Goal: Task Accomplishment & Management: Manage account settings

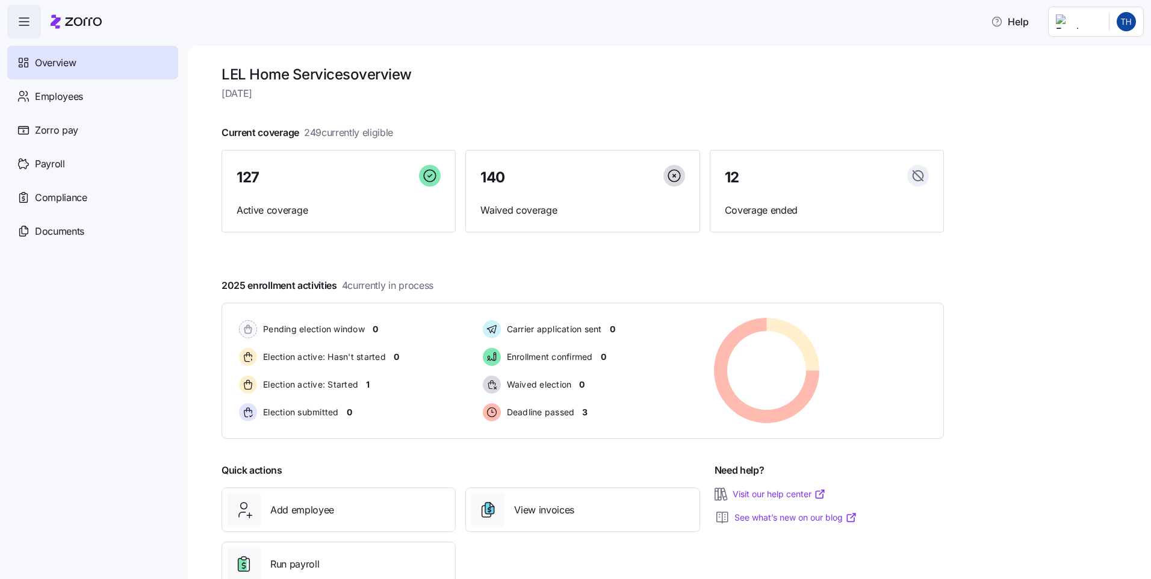
click at [40, 70] on span "Overview" at bounding box center [55, 62] width 41 height 15
click at [26, 29] on span "button" at bounding box center [24, 21] width 33 height 33
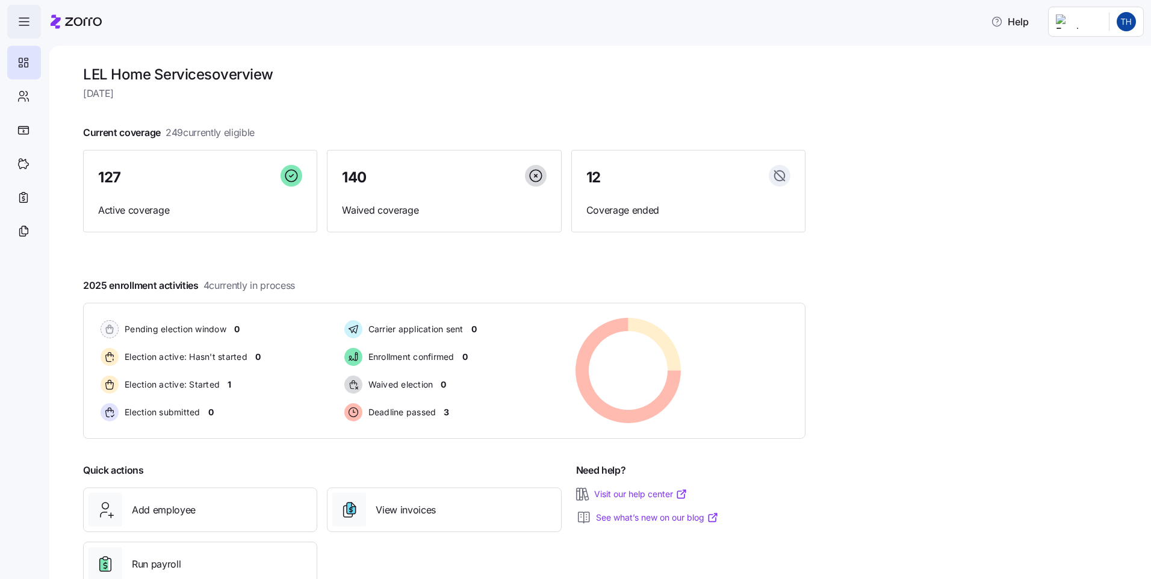
click at [26, 29] on span "button" at bounding box center [24, 21] width 33 height 33
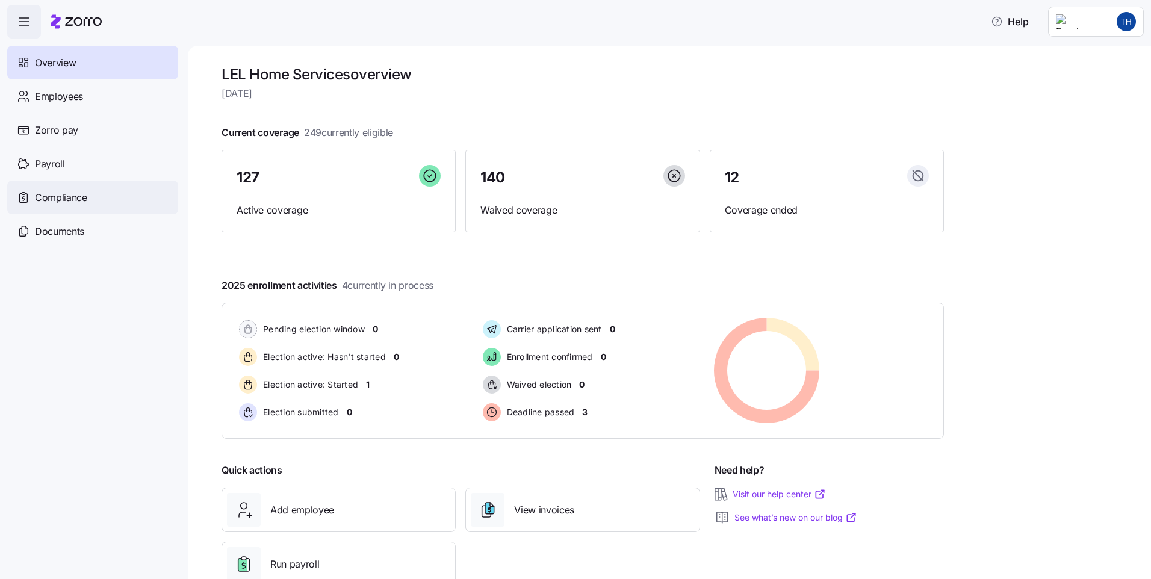
click at [46, 199] on span "Compliance" at bounding box center [61, 197] width 52 height 15
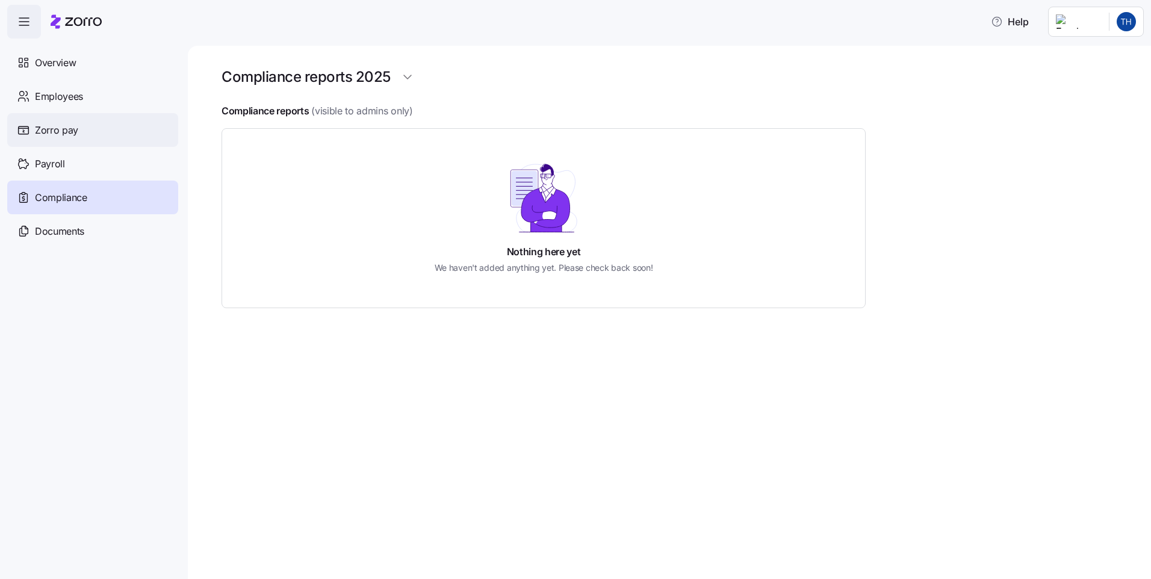
click at [43, 123] on span "Zorro pay" at bounding box center [56, 130] width 43 height 15
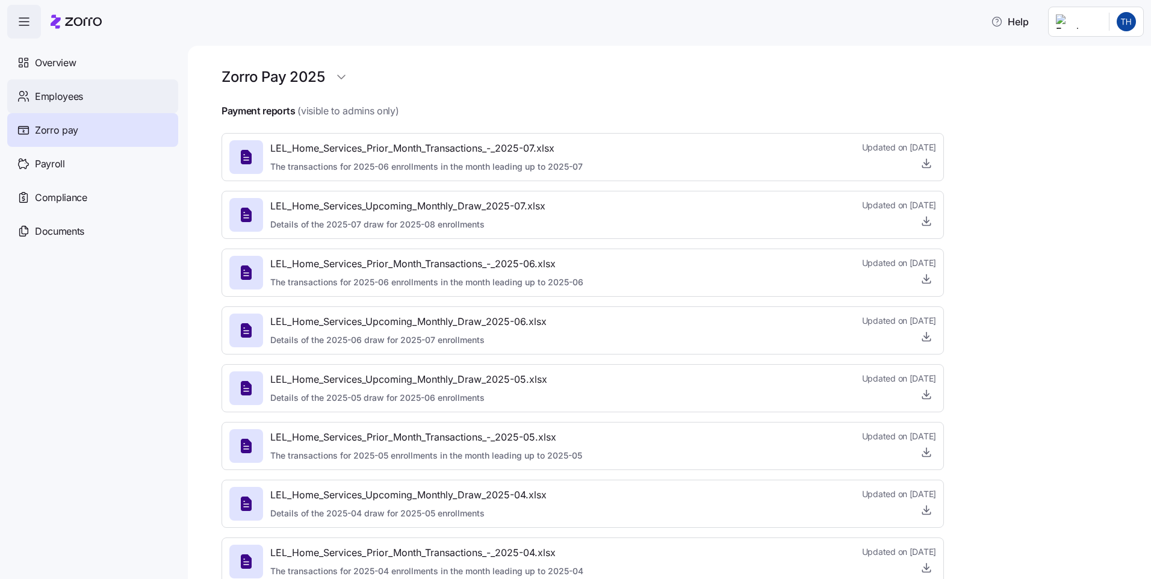
click at [47, 96] on span "Employees" at bounding box center [59, 96] width 48 height 15
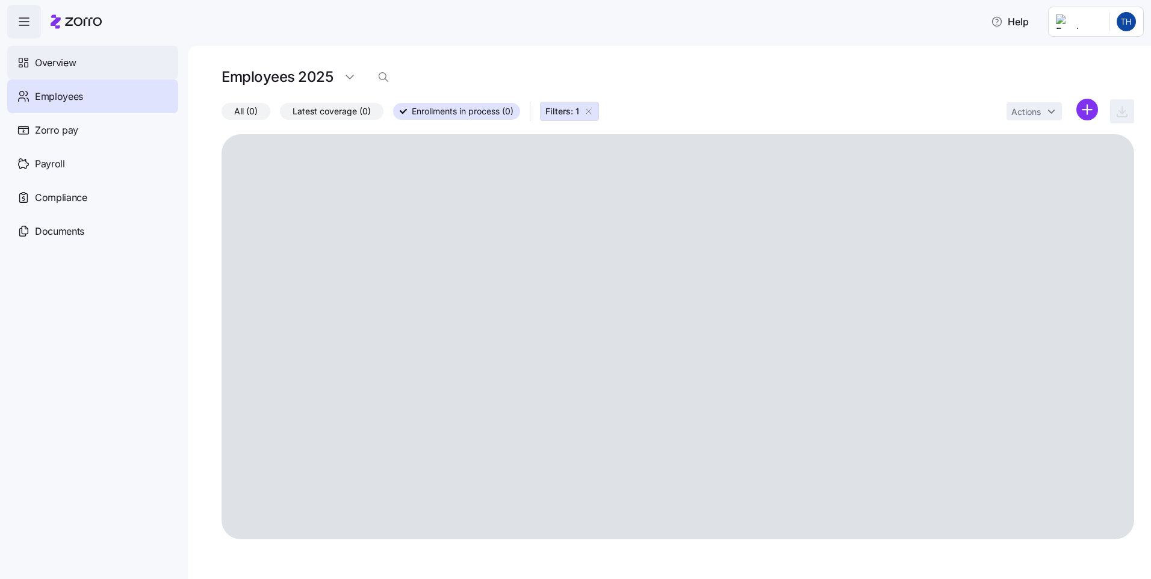
click at [50, 64] on span "Overview" at bounding box center [55, 62] width 41 height 15
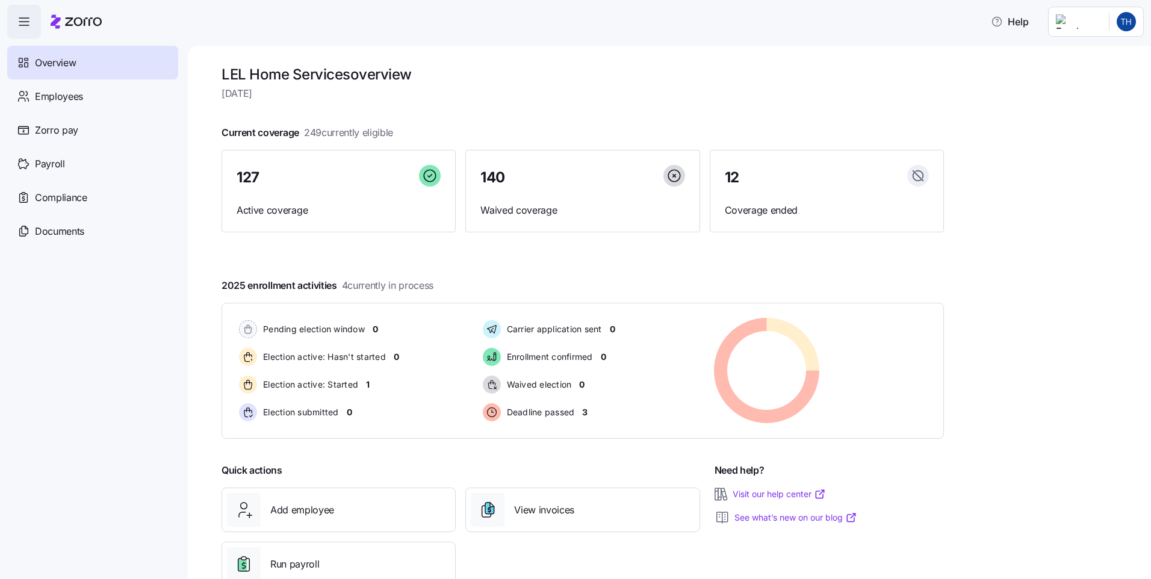
click at [1085, 16] on html "Help Overview Employees Zorro pay Payroll Compliance Documents LEL Home Service…" at bounding box center [575, 286] width 1151 height 572
click at [1087, 104] on div "Company setup" at bounding box center [1094, 102] width 79 height 13
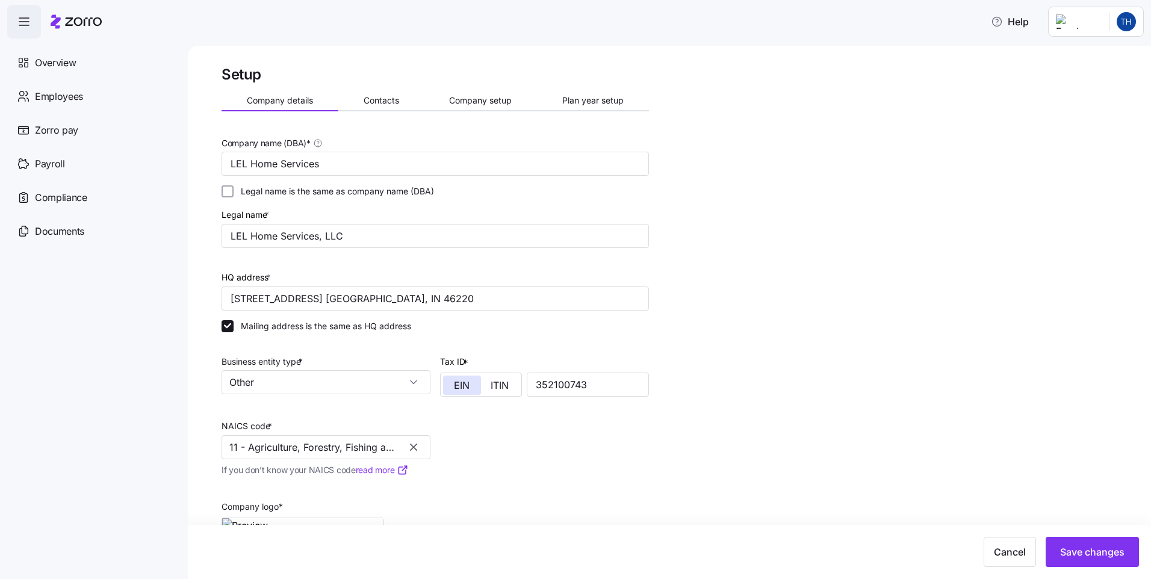
click at [383, 470] on link "read more" at bounding box center [382, 470] width 53 height 12
click at [415, 385] on input "Other" at bounding box center [325, 382] width 209 height 24
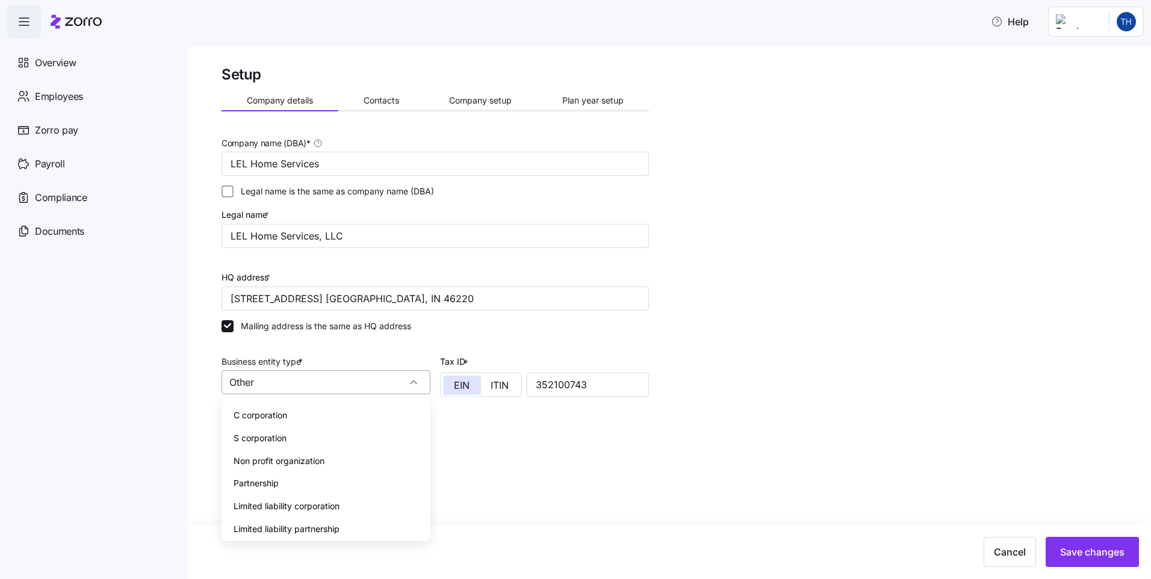
scroll to position [94, 0]
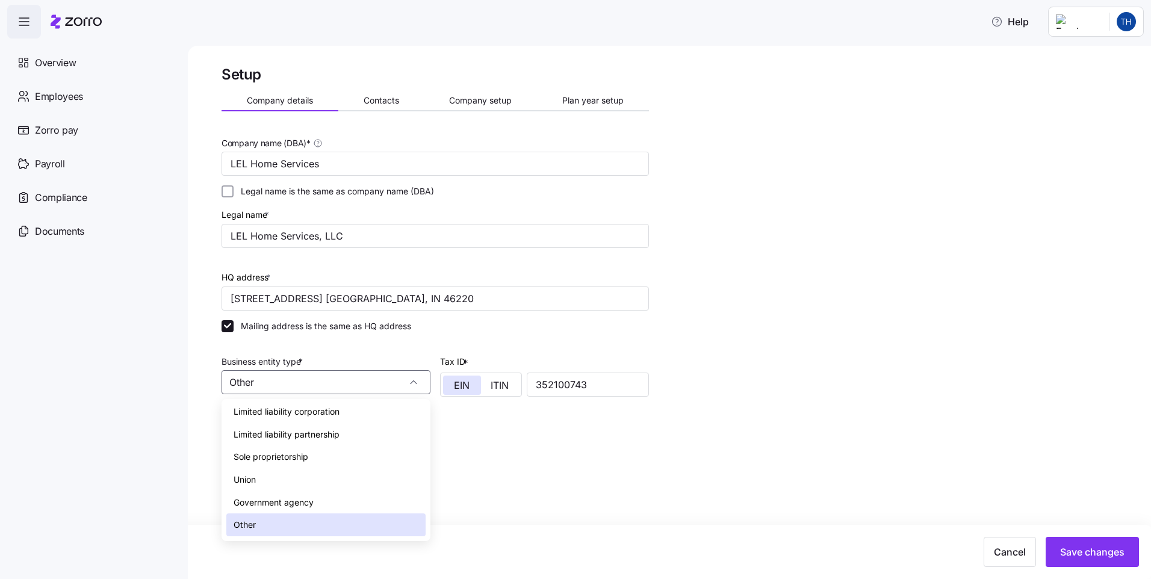
click at [415, 412] on div "Limited liability corporation" at bounding box center [325, 411] width 199 height 23
type input "Limited liability corporation"
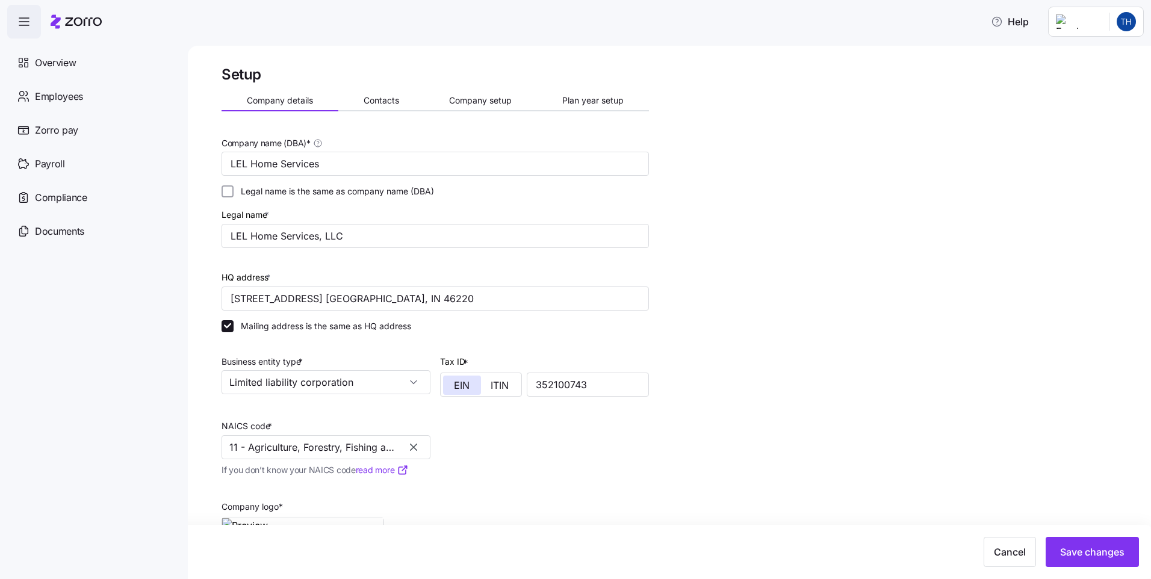
click at [420, 448] on button "button" at bounding box center [413, 447] width 17 height 17
click at [413, 448] on input "NAICS code *" at bounding box center [325, 447] width 209 height 24
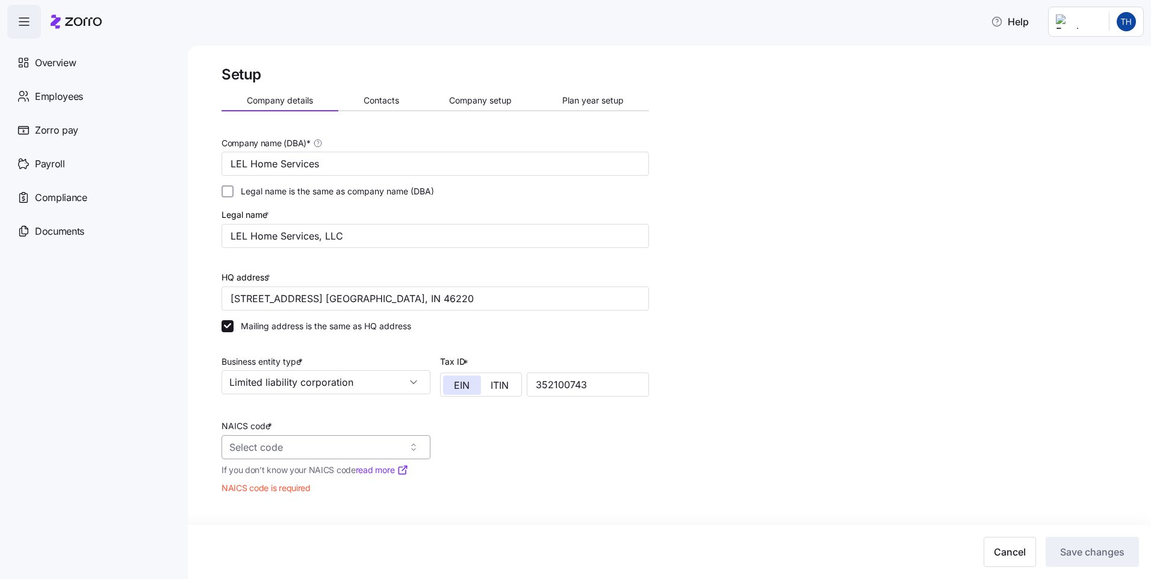
click at [311, 449] on input "NAICS code *" at bounding box center [325, 447] width 209 height 24
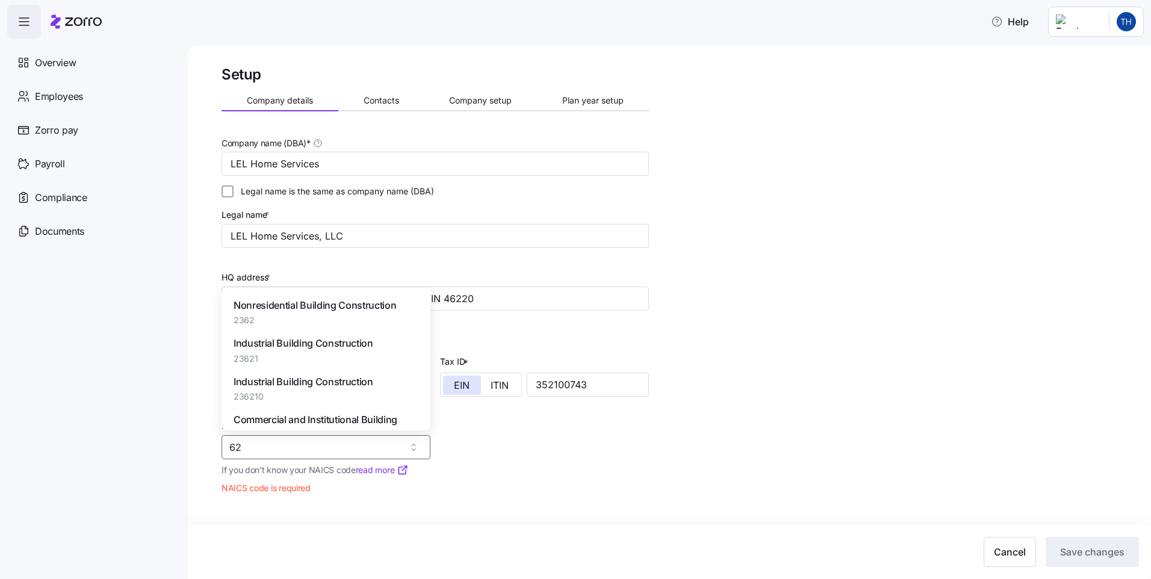
type input "62"
click at [513, 474] on div "Company name (DBA) * LEL Home Services Legal name is the same as company name (…" at bounding box center [435, 383] width 437 height 505
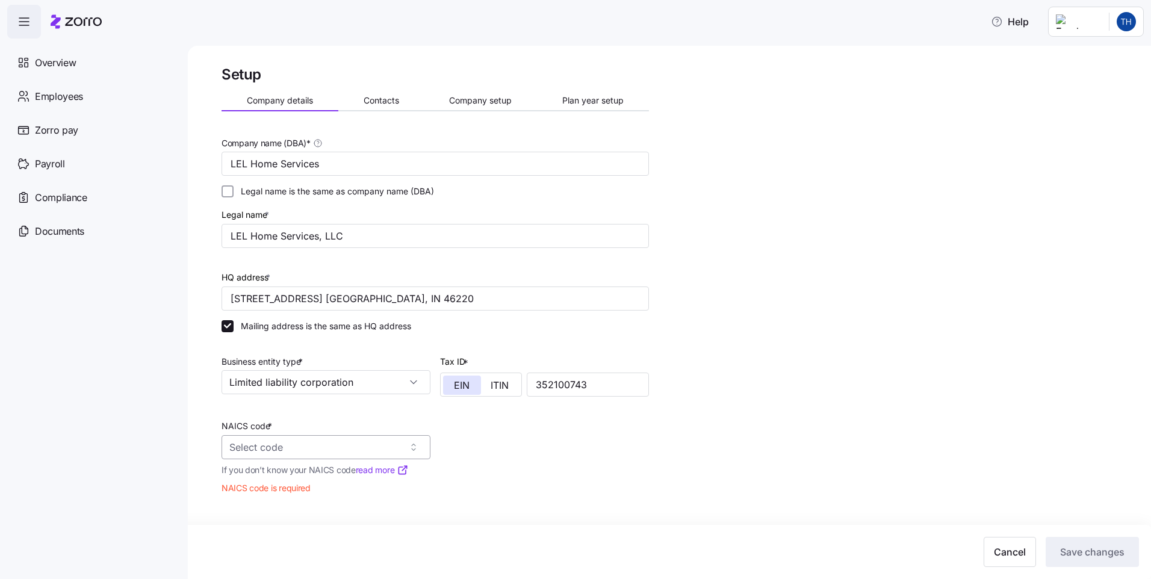
click at [314, 437] on input "NAICS code *" at bounding box center [325, 447] width 209 height 24
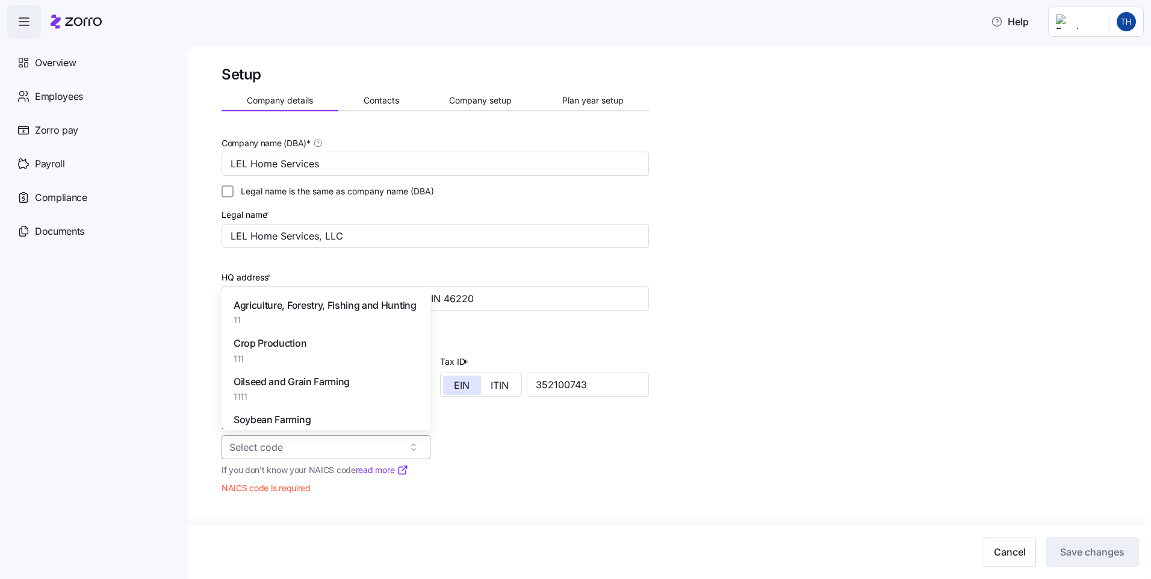
click at [318, 446] on input "NAICS code *" at bounding box center [325, 447] width 209 height 24
type input "62"
type input "4"
click at [336, 417] on span "Services for the Elderly and Persons with Disabilities" at bounding box center [326, 427] width 185 height 30
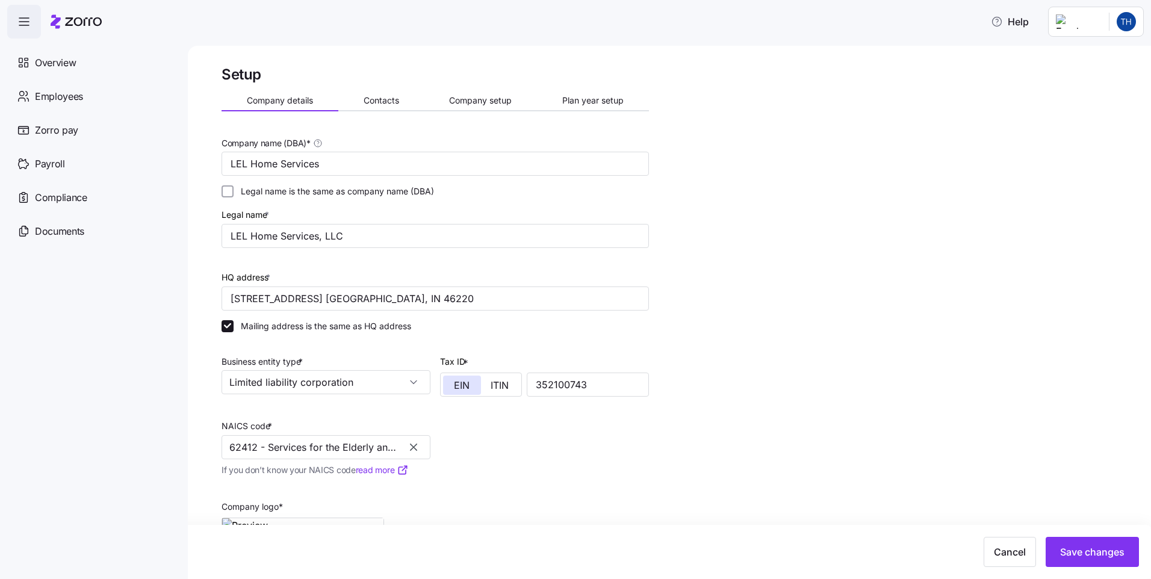
type input "62412 - Services for the Elderly and Persons with Disabilities"
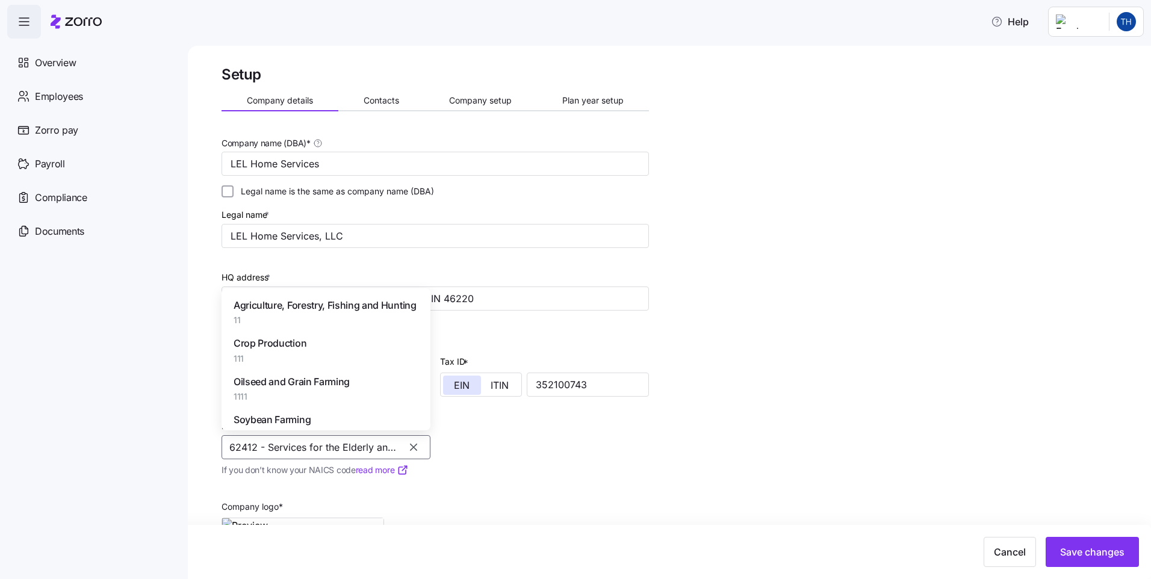
scroll to position [82142, 0]
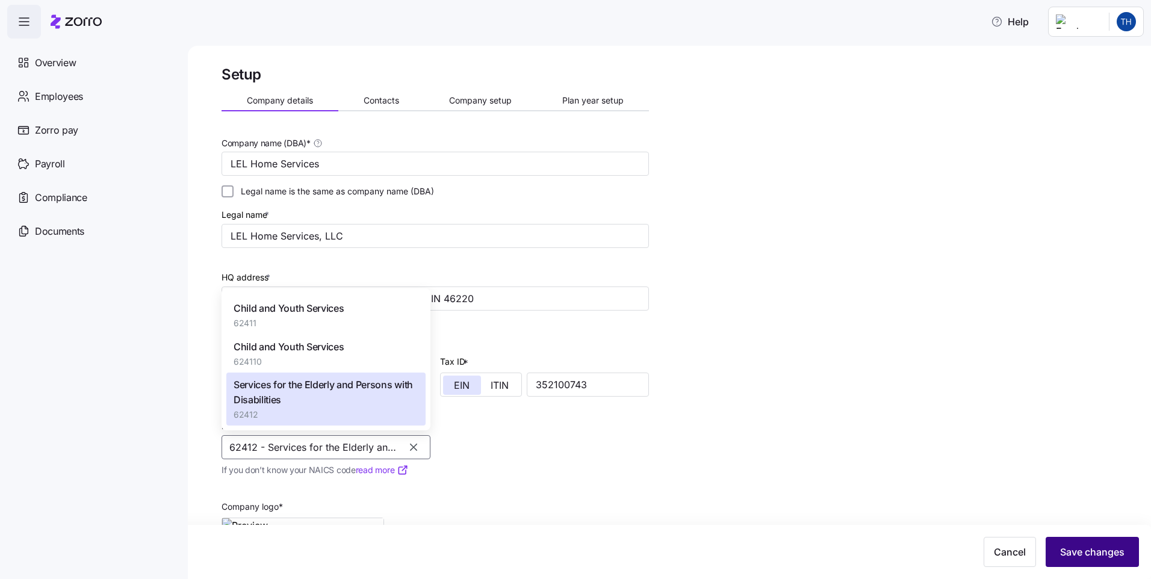
click at [1089, 562] on button "Save changes" at bounding box center [1091, 552] width 93 height 30
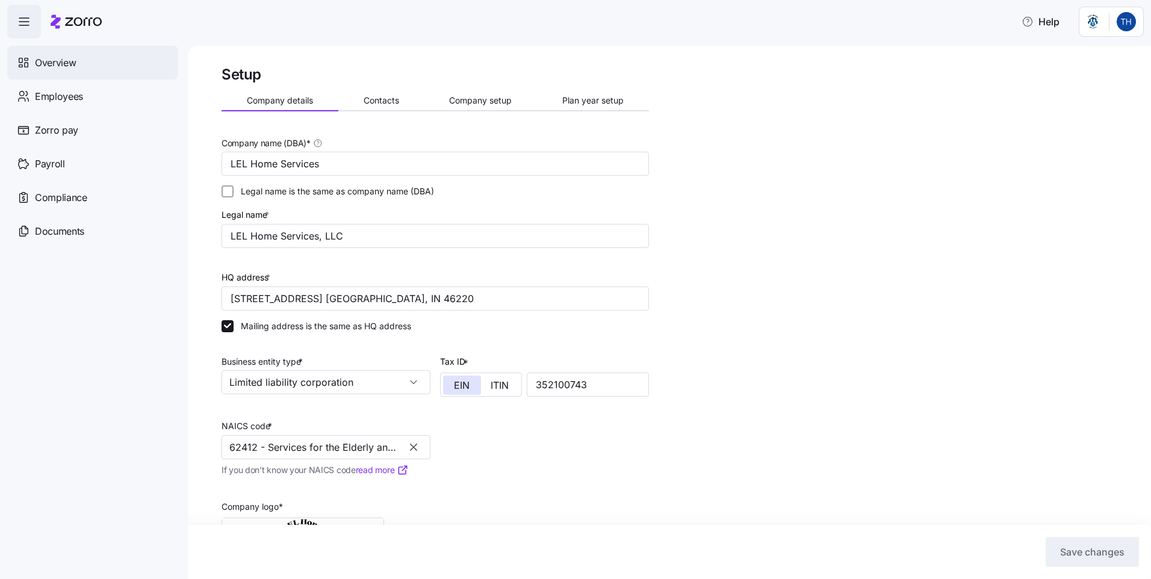
click at [79, 51] on div "Overview" at bounding box center [92, 63] width 171 height 34
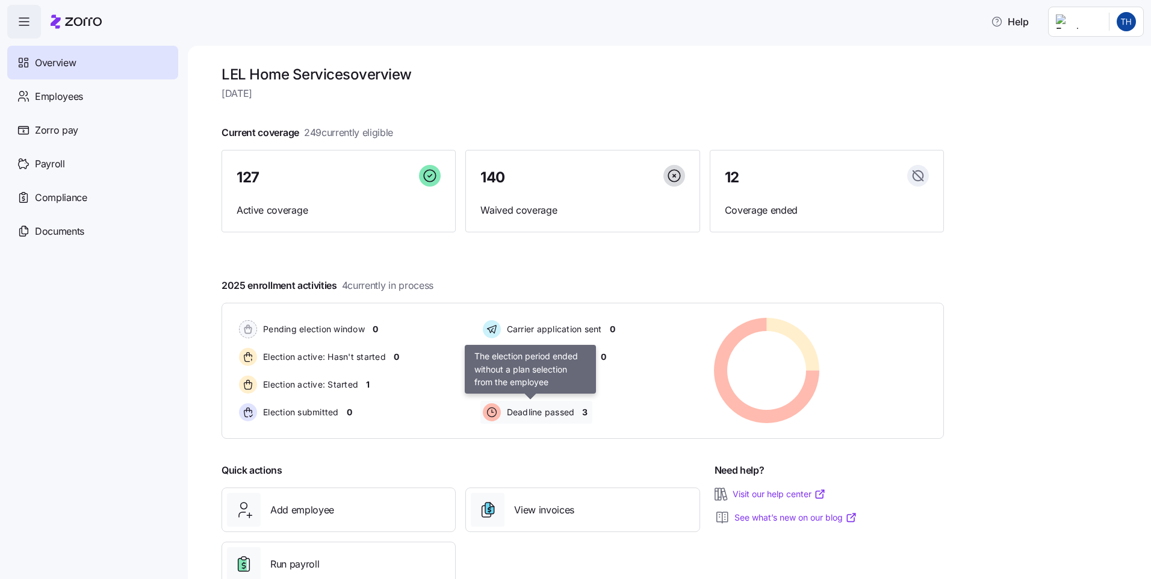
click at [565, 415] on span "Deadline passed" at bounding box center [539, 412] width 72 height 12
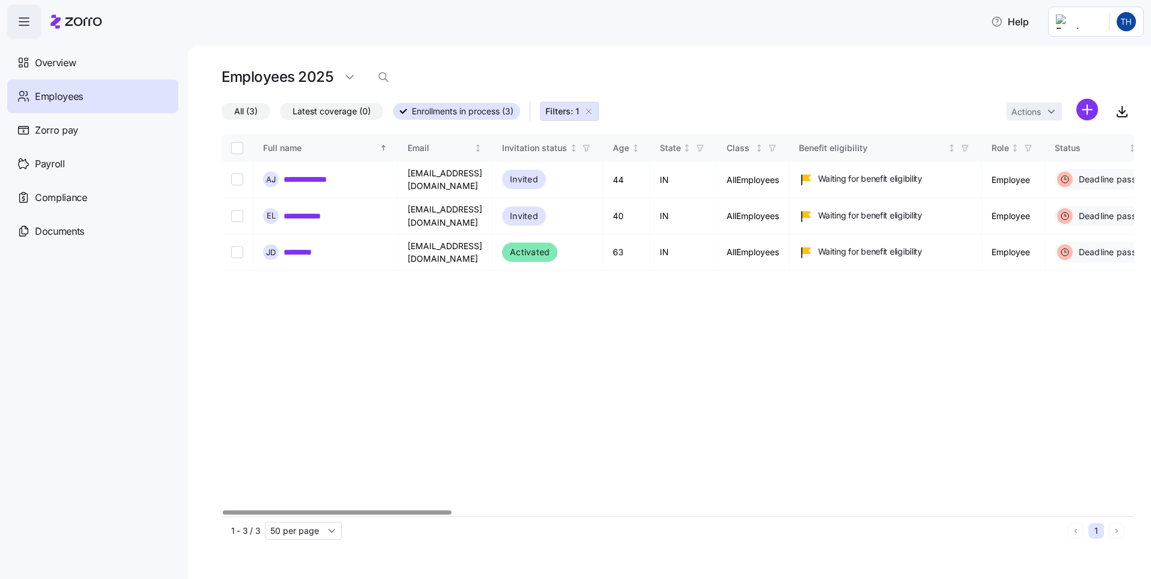
click at [392, 515] on div at bounding box center [337, 512] width 228 height 4
click at [226, 235] on td at bounding box center [237, 253] width 32 height 36
click at [241, 246] on input "Select record 3" at bounding box center [237, 252] width 12 height 12
checkbox input "true"
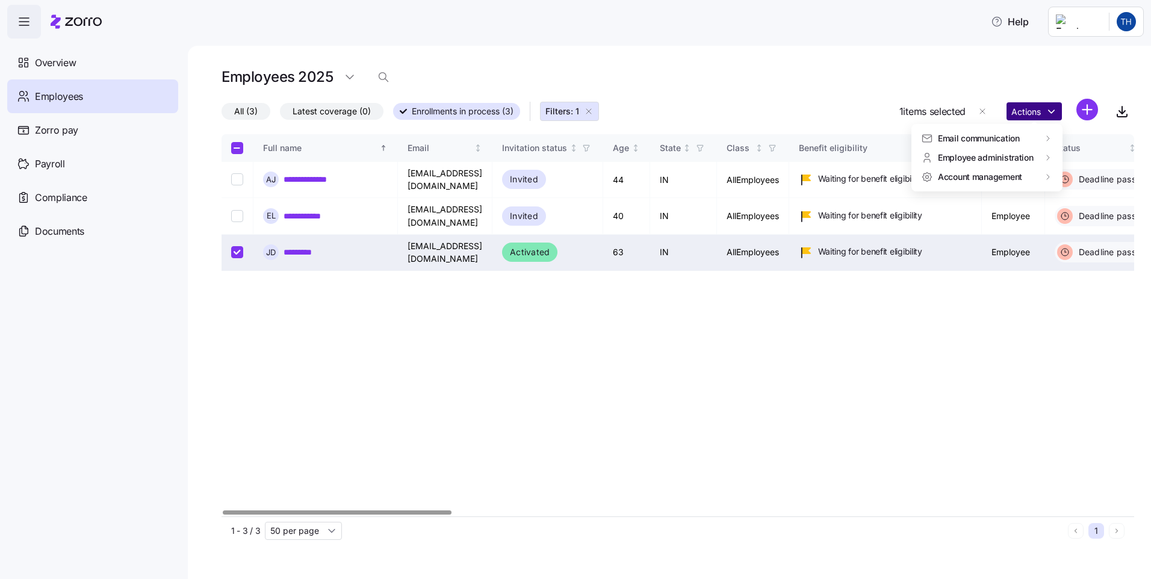
click at [1055, 108] on html "**********" at bounding box center [575, 286] width 1151 height 572
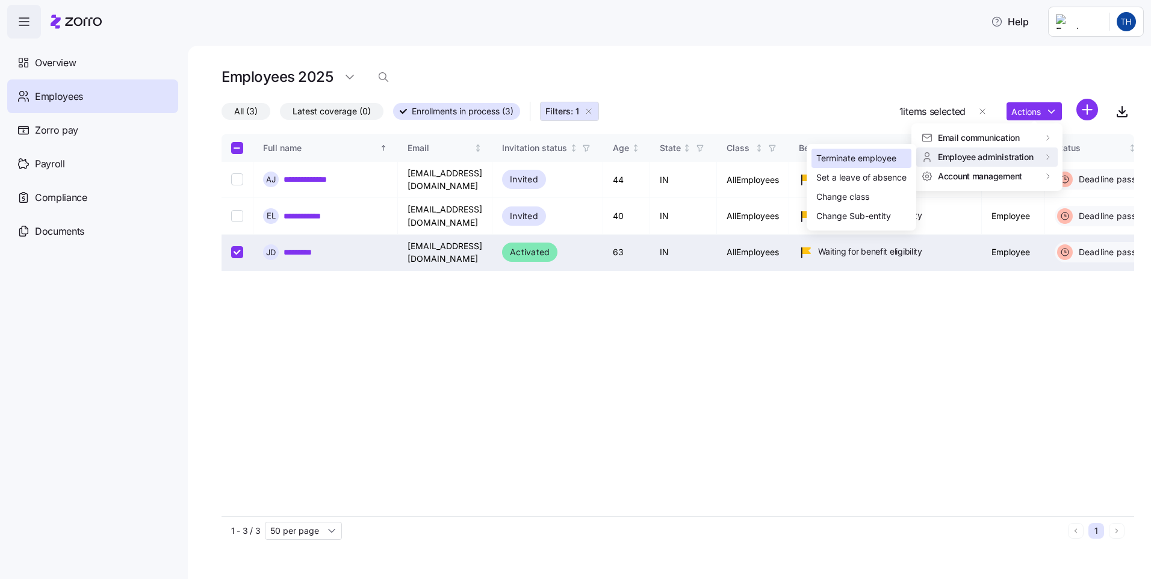
click at [838, 159] on div "Terminate employee" at bounding box center [856, 158] width 80 height 13
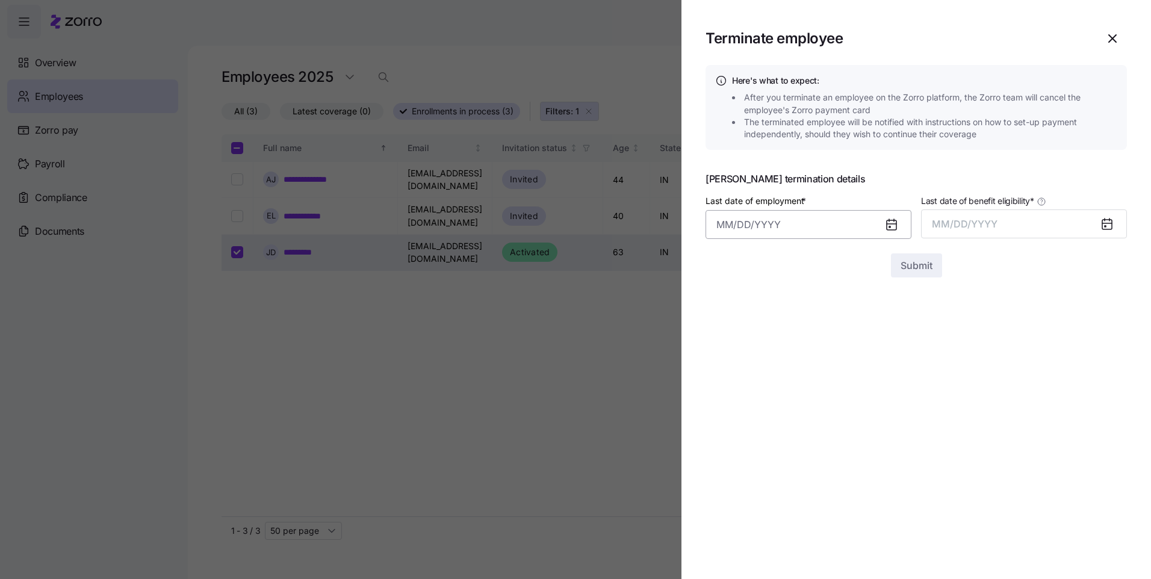
click at [793, 226] on input "Last date of employment *" at bounding box center [808, 224] width 206 height 29
click at [763, 225] on input "Last date of employment *" at bounding box center [808, 224] width 206 height 29
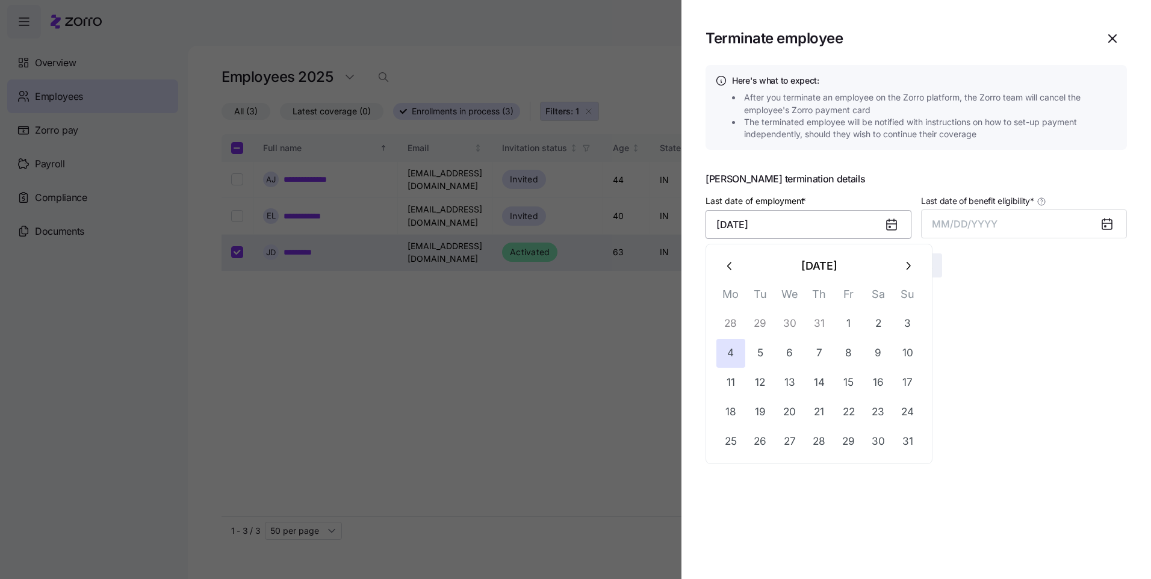
type input "[DATE]"
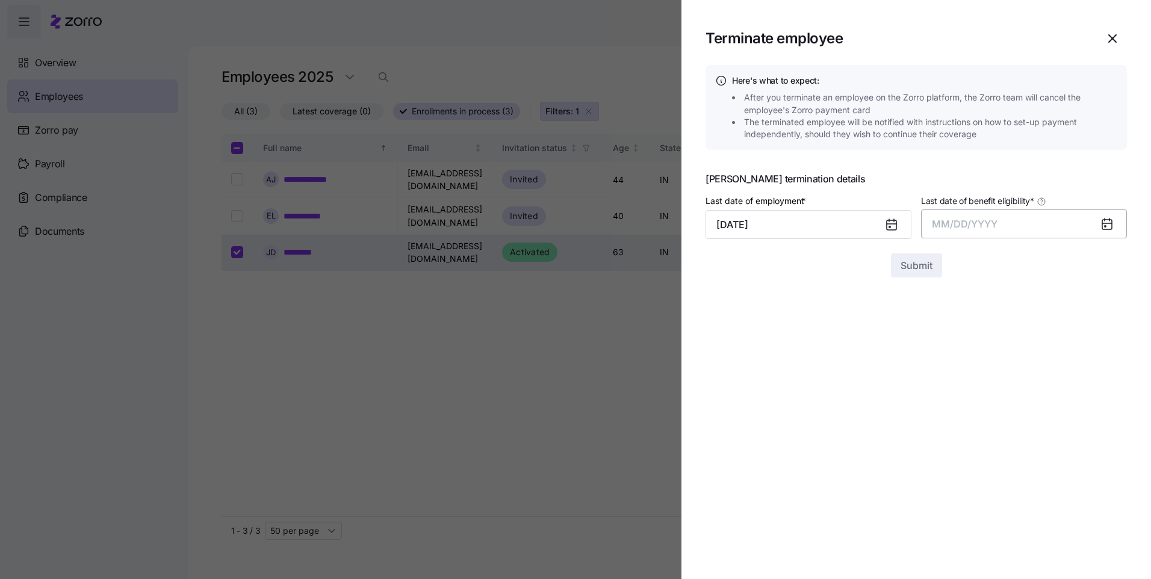
click at [1003, 220] on button "MM/DD/YYYY" at bounding box center [1024, 223] width 206 height 29
click at [1027, 358] on button "Aug" at bounding box center [1034, 358] width 69 height 29
click at [958, 217] on button "[DATE]" at bounding box center [1024, 223] width 206 height 29
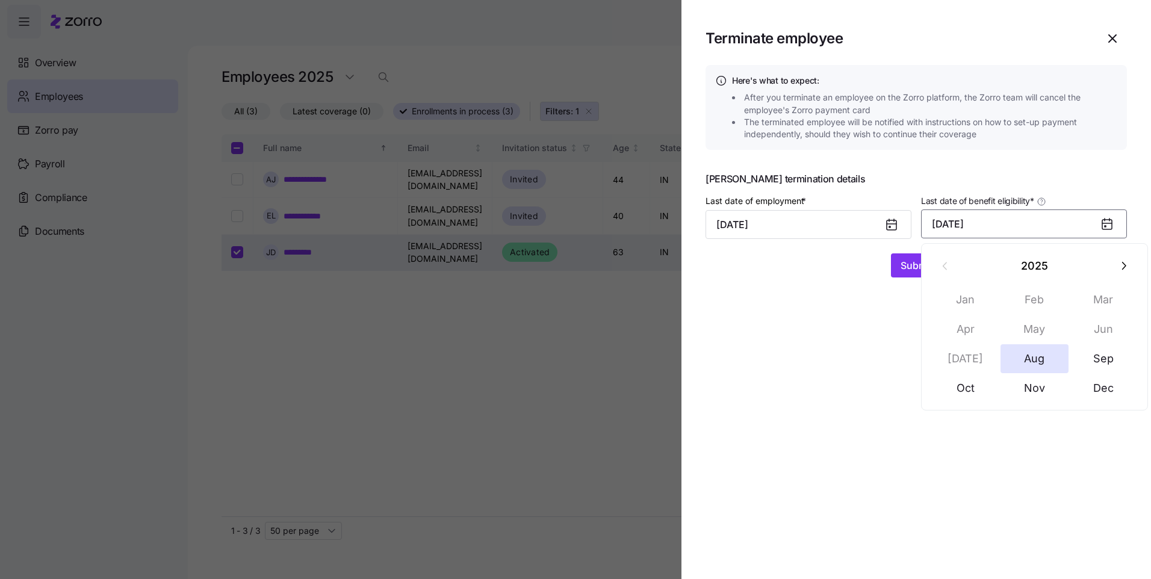
click at [1102, 220] on icon at bounding box center [1107, 225] width 10 height 10
click at [1103, 220] on icon at bounding box center [1107, 225] width 10 height 10
click at [1104, 226] on icon at bounding box center [1107, 225] width 10 height 10
click at [996, 220] on button "[DATE]" at bounding box center [1024, 223] width 206 height 29
click at [900, 267] on span "Submit" at bounding box center [916, 265] width 32 height 14
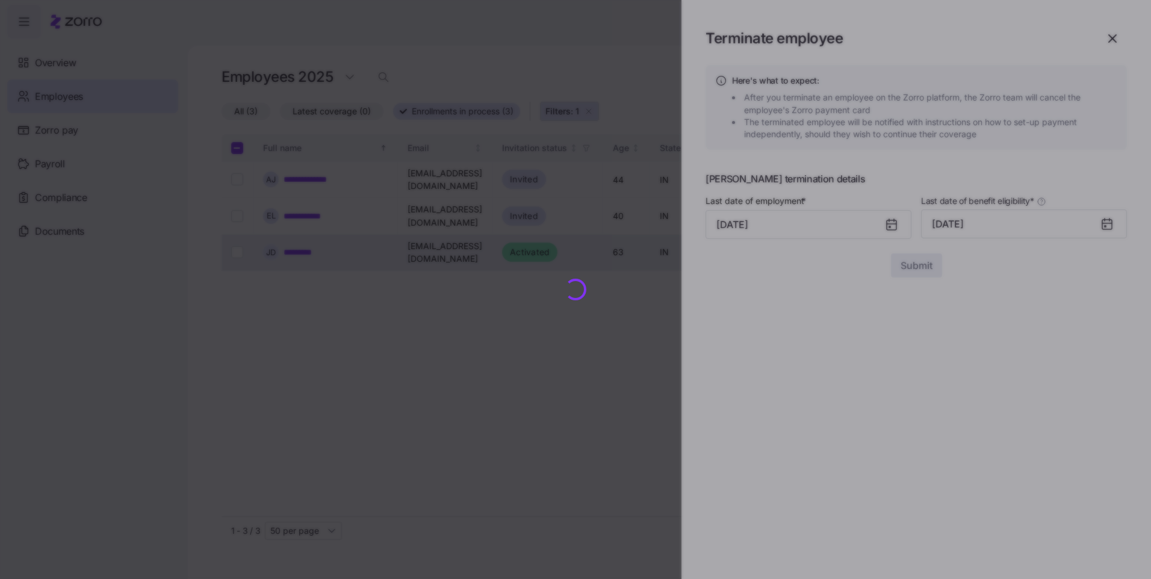
checkbox input "false"
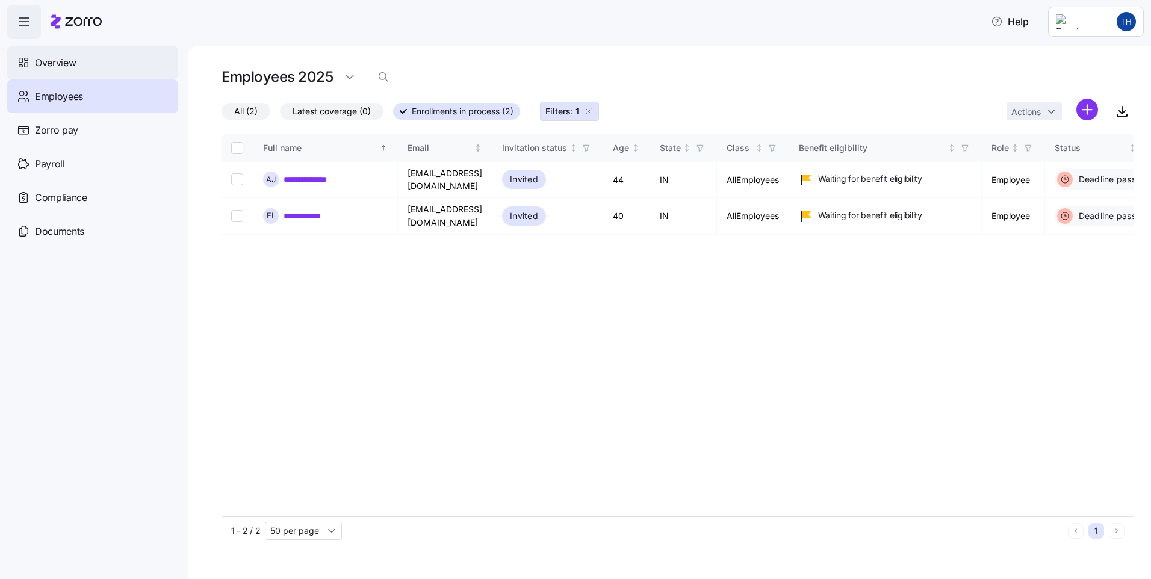
click at [43, 57] on span "Overview" at bounding box center [55, 62] width 41 height 15
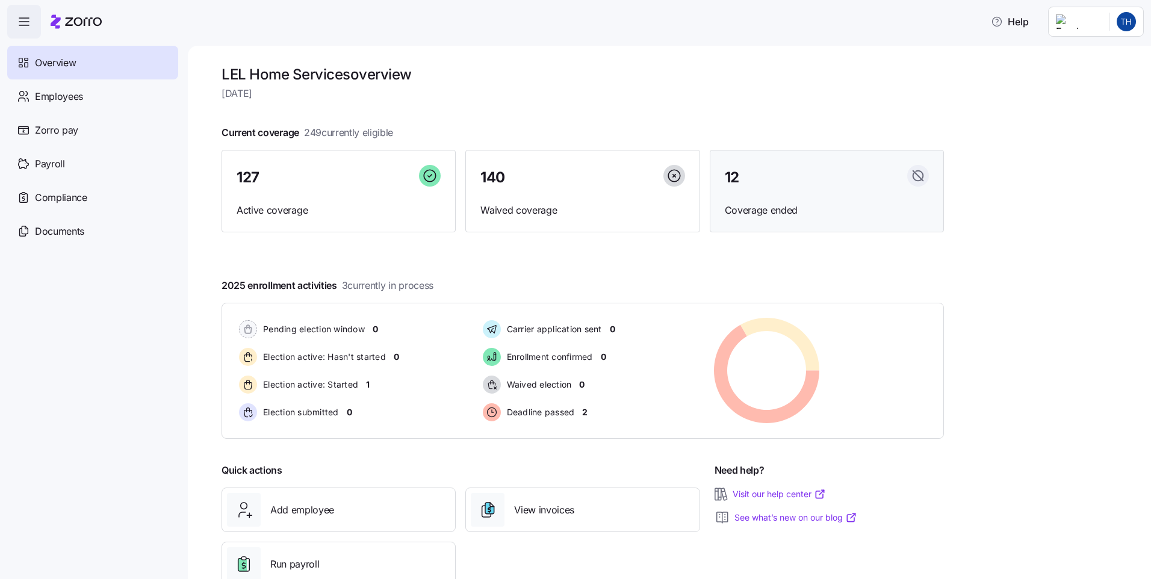
click at [781, 206] on span "Coverage ended" at bounding box center [827, 210] width 204 height 15
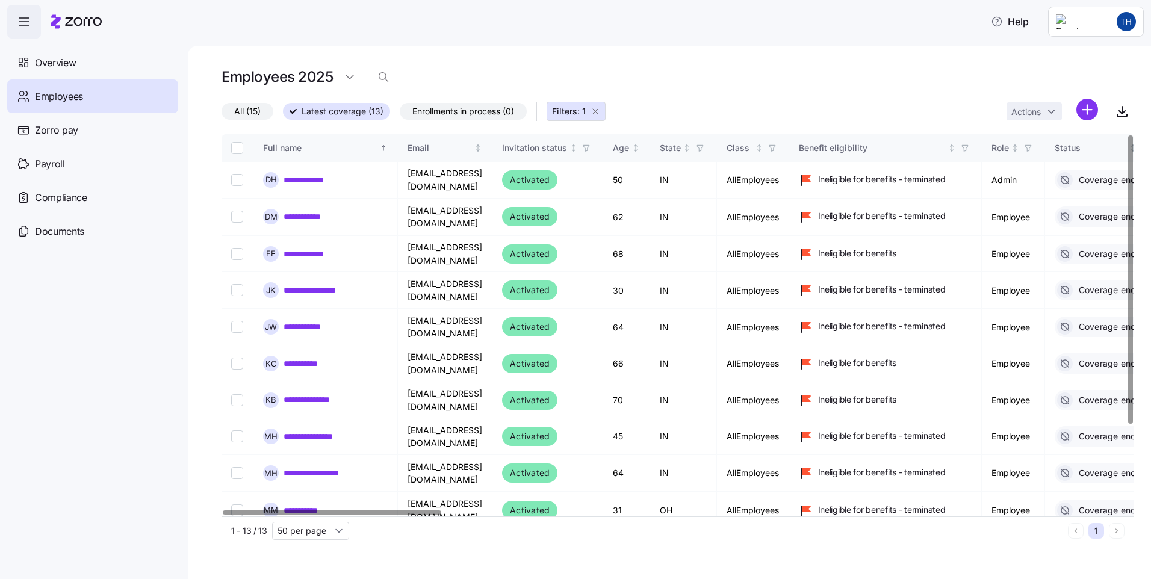
click at [402, 515] on div at bounding box center [332, 512] width 218 height 4
click at [237, 455] on td at bounding box center [237, 473] width 32 height 37
click at [231, 467] on input "Select record 9" at bounding box center [237, 473] width 12 height 12
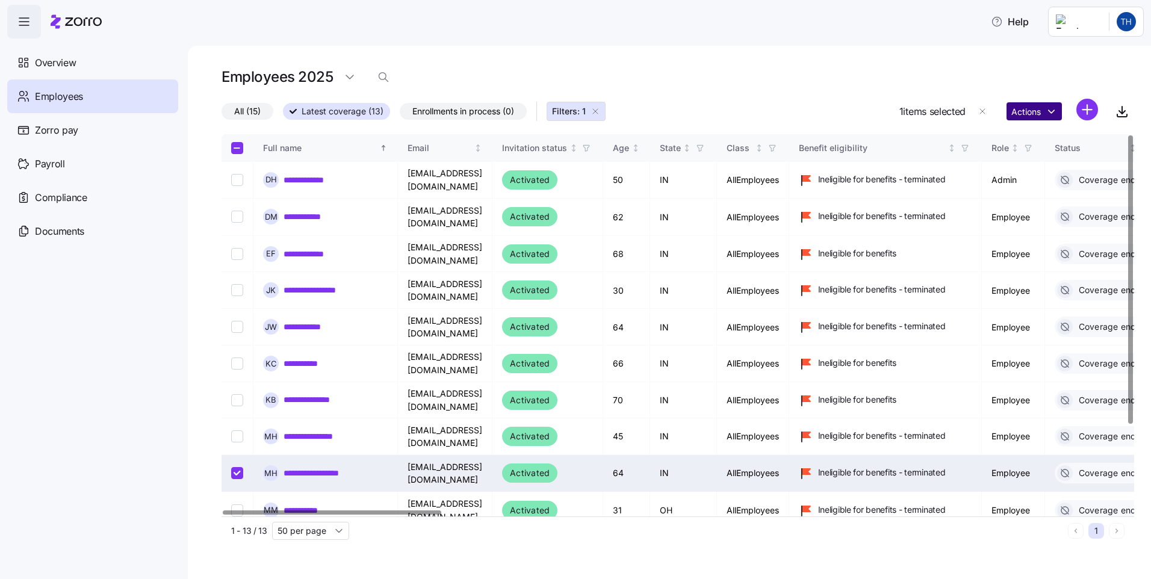
click at [1058, 113] on html "**********" at bounding box center [575, 286] width 1151 height 572
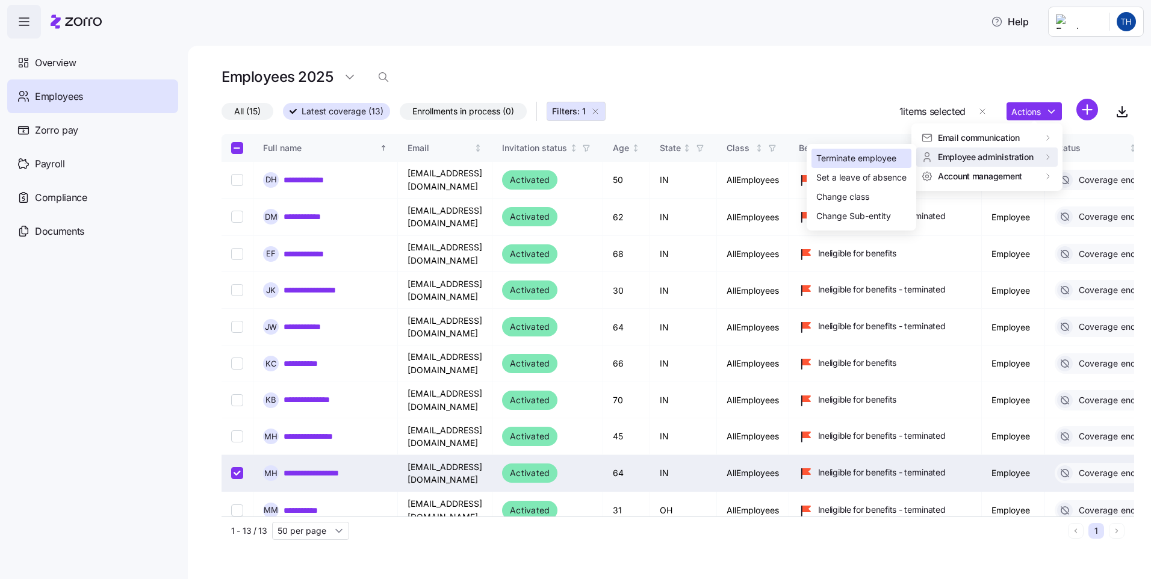
click at [886, 160] on div "Terminate employee" at bounding box center [856, 158] width 80 height 13
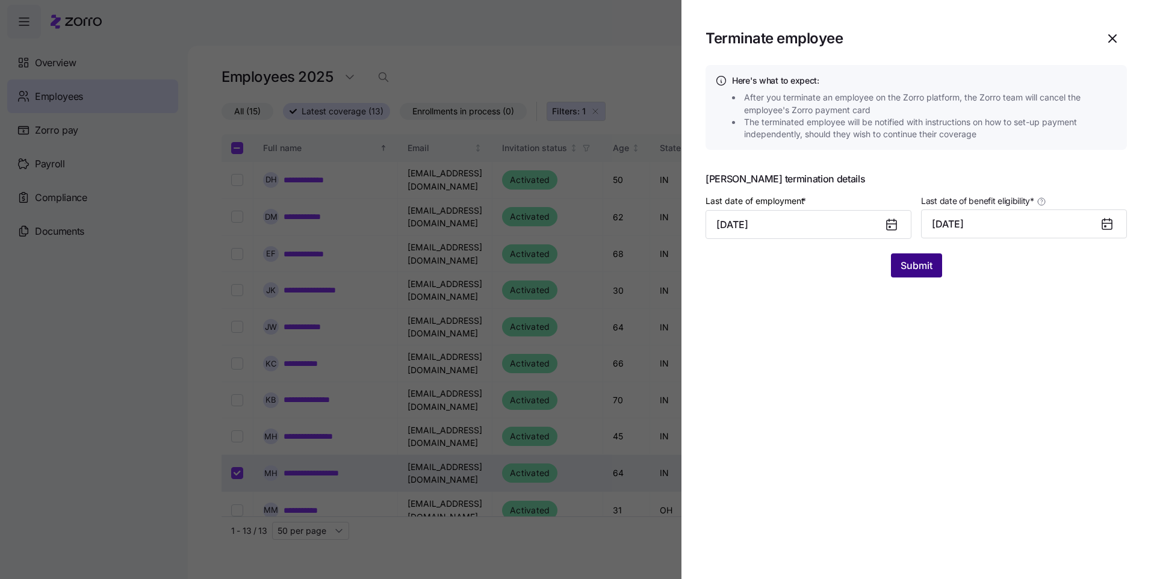
click at [905, 272] on span "Submit" at bounding box center [916, 265] width 32 height 14
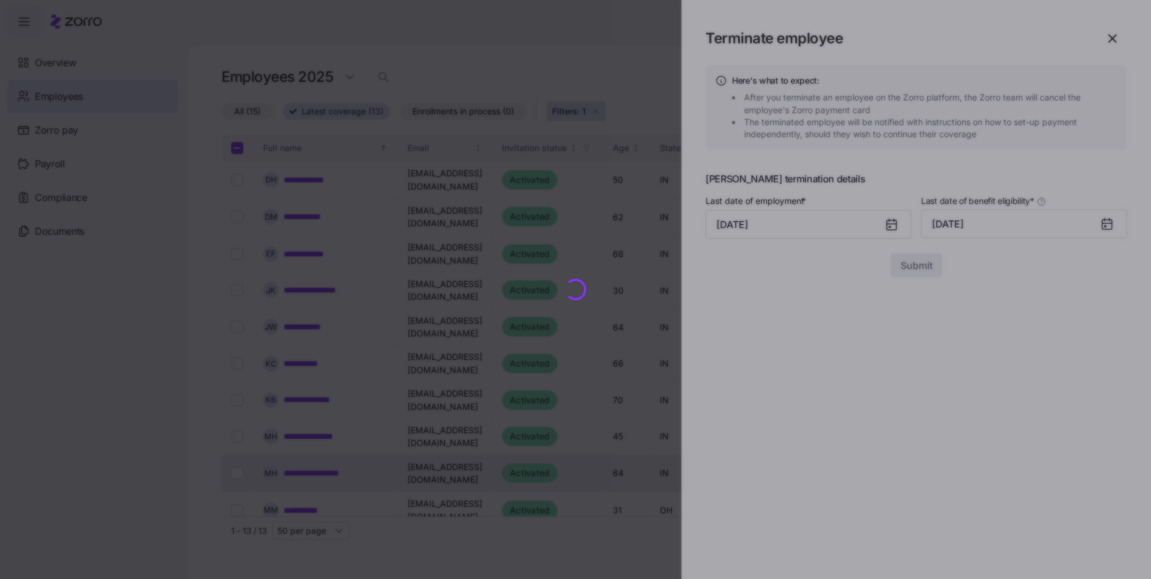
checkbox input "false"
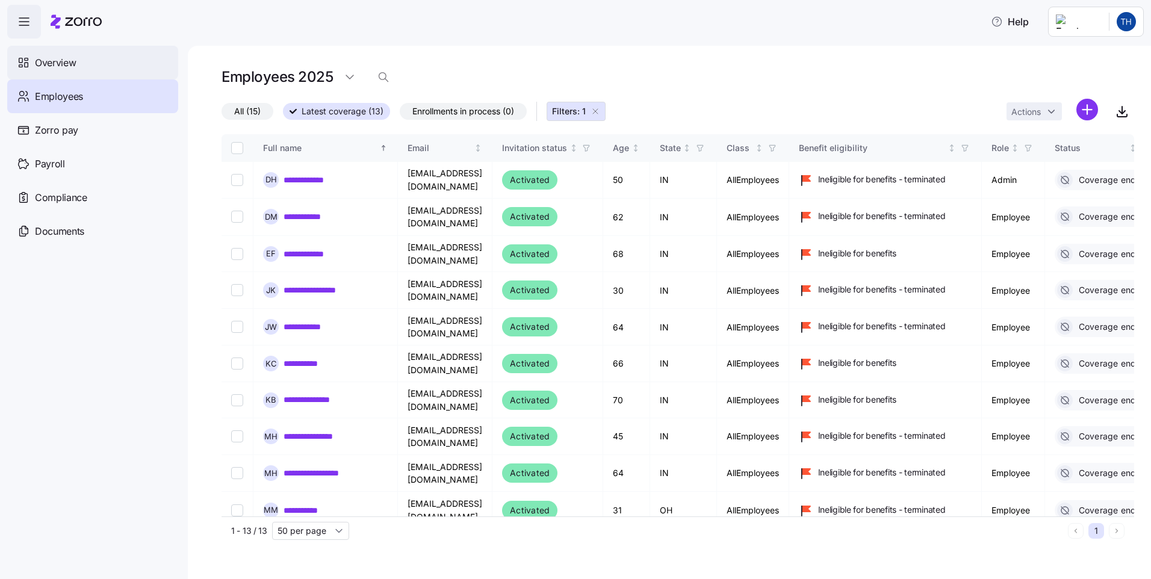
click at [55, 52] on div "Overview" at bounding box center [92, 63] width 171 height 34
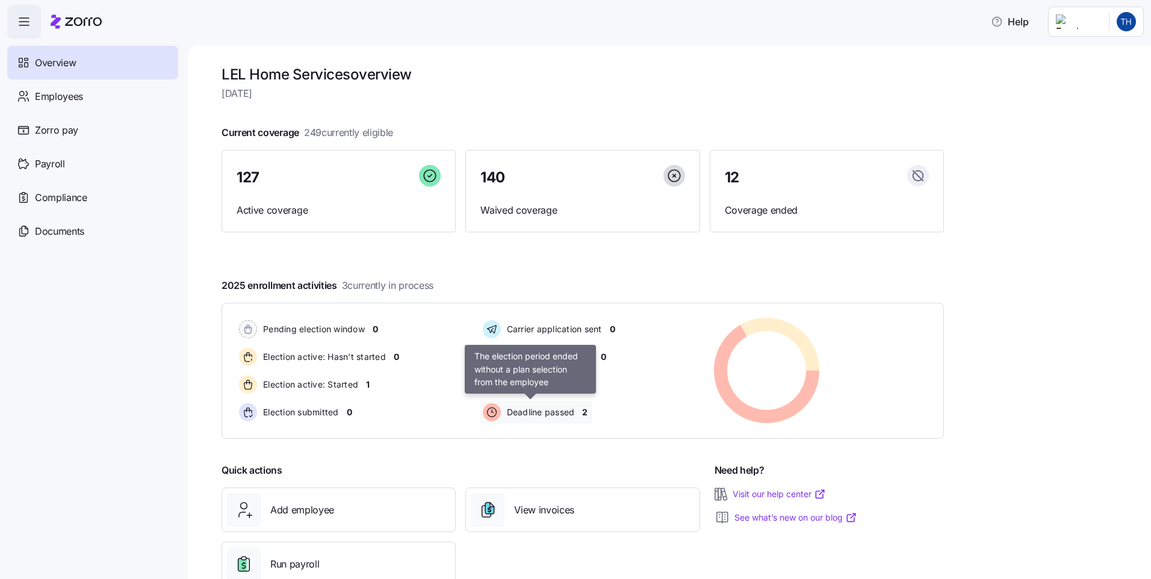
click at [530, 409] on span "Deadline passed" at bounding box center [539, 412] width 72 height 12
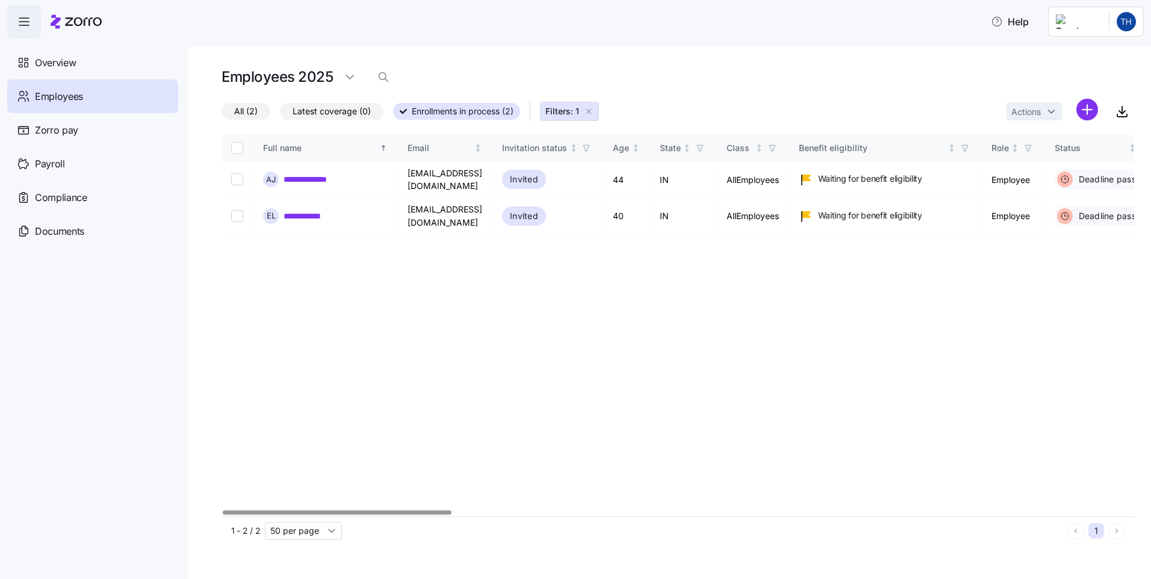
click at [223, 515] on div at bounding box center [337, 512] width 229 height 4
click at [235, 178] on input "Select record 1" at bounding box center [237, 179] width 12 height 12
checkbox input "true"
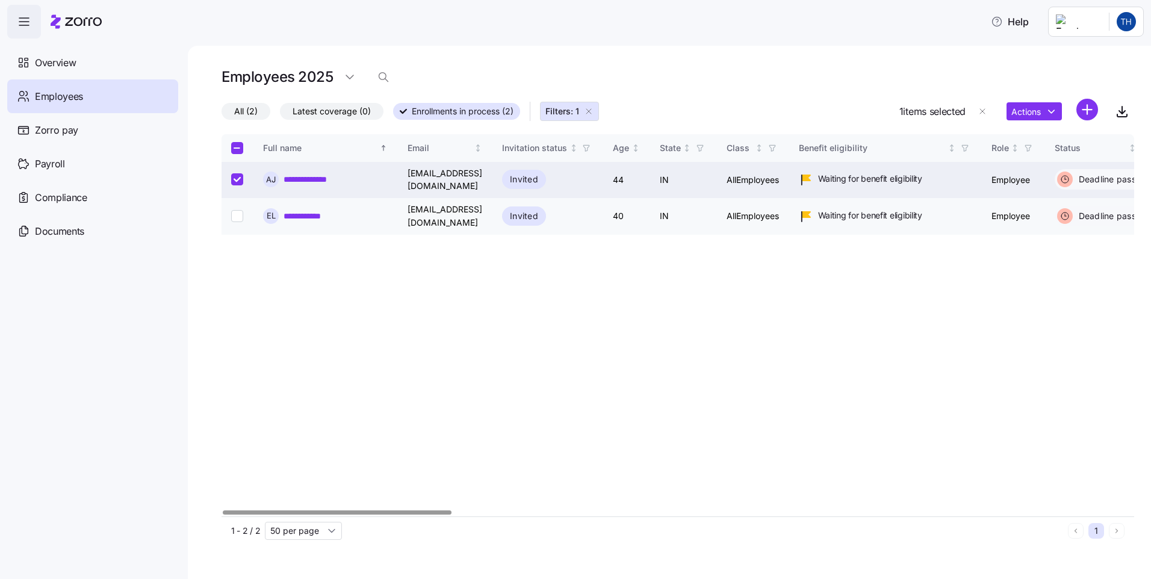
click at [232, 210] on input "Select record 2" at bounding box center [237, 216] width 12 height 12
checkbox input "true"
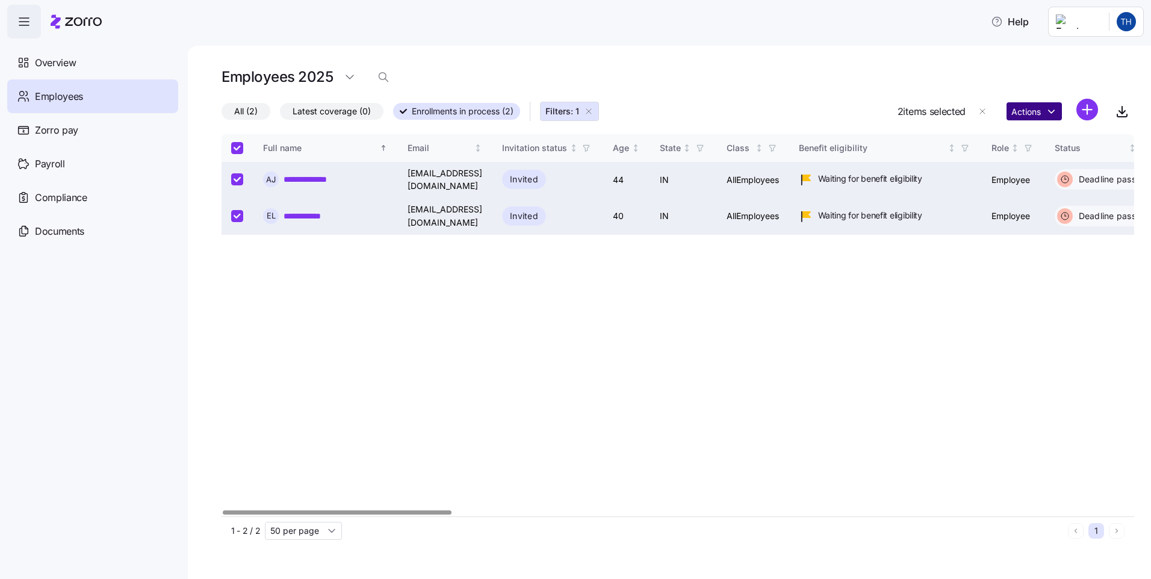
click at [1046, 110] on html "**********" at bounding box center [575, 286] width 1151 height 572
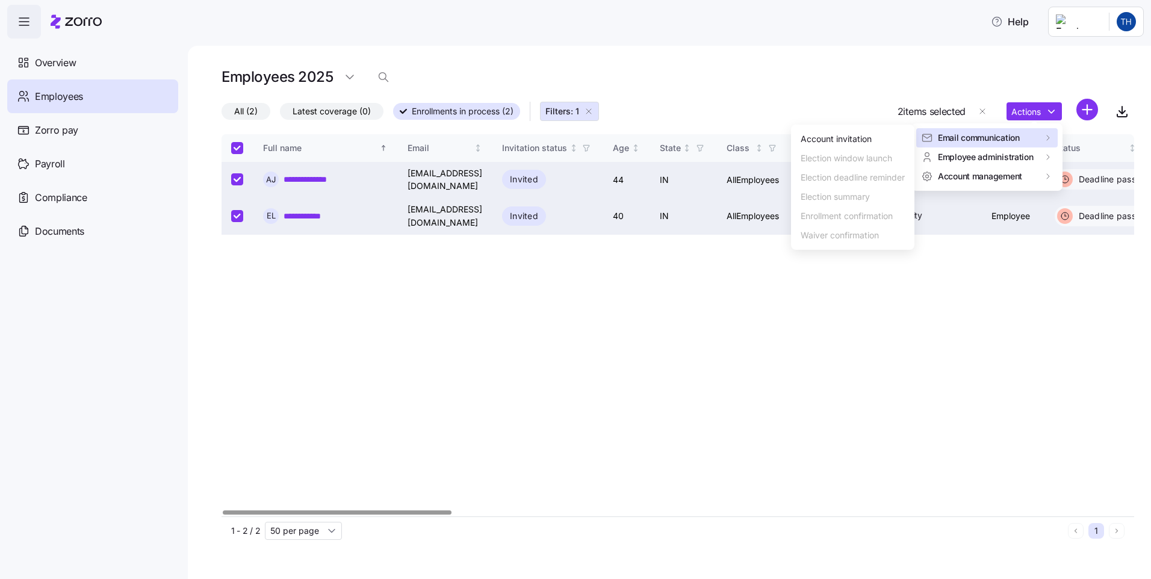
click at [726, 279] on html "**********" at bounding box center [575, 286] width 1151 height 572
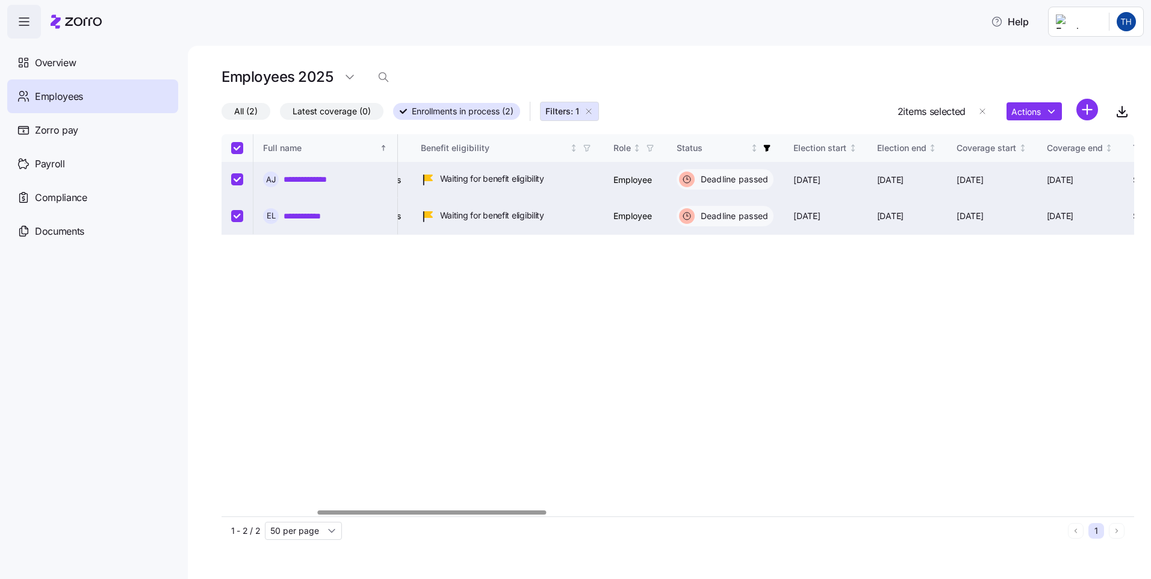
scroll to position [0, 383]
click at [527, 512] on div at bounding box center [433, 512] width 229 height 4
click at [72, 66] on span "Overview" at bounding box center [55, 62] width 41 height 15
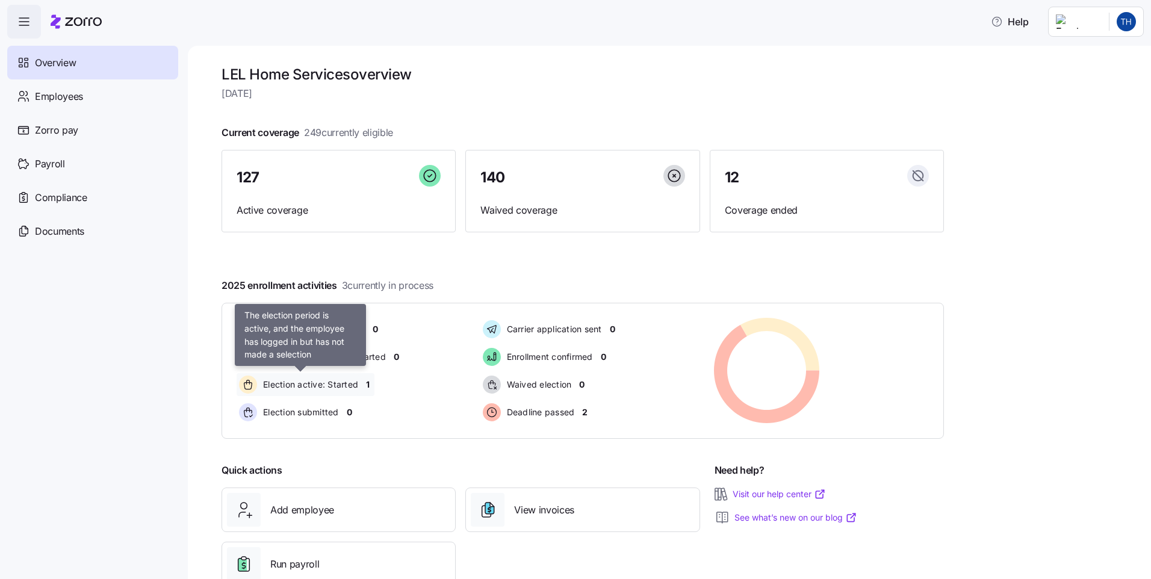
click at [304, 385] on span "Election active: Started" at bounding box center [308, 385] width 99 height 12
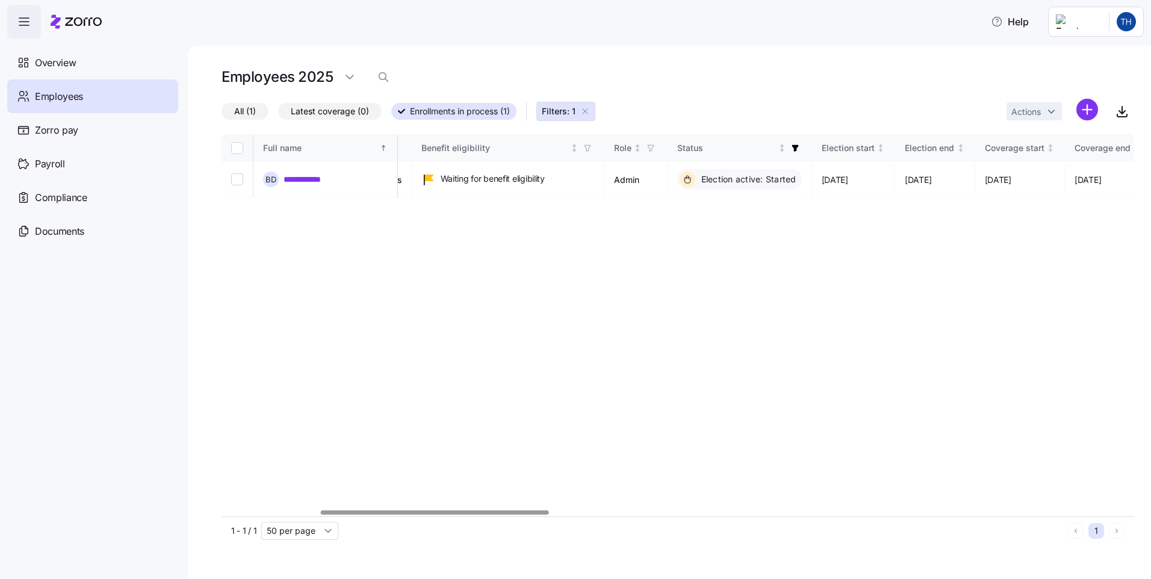
scroll to position [0, 375]
click at [430, 516] on div at bounding box center [677, 512] width 912 height 7
click at [55, 63] on span "Overview" at bounding box center [55, 62] width 41 height 15
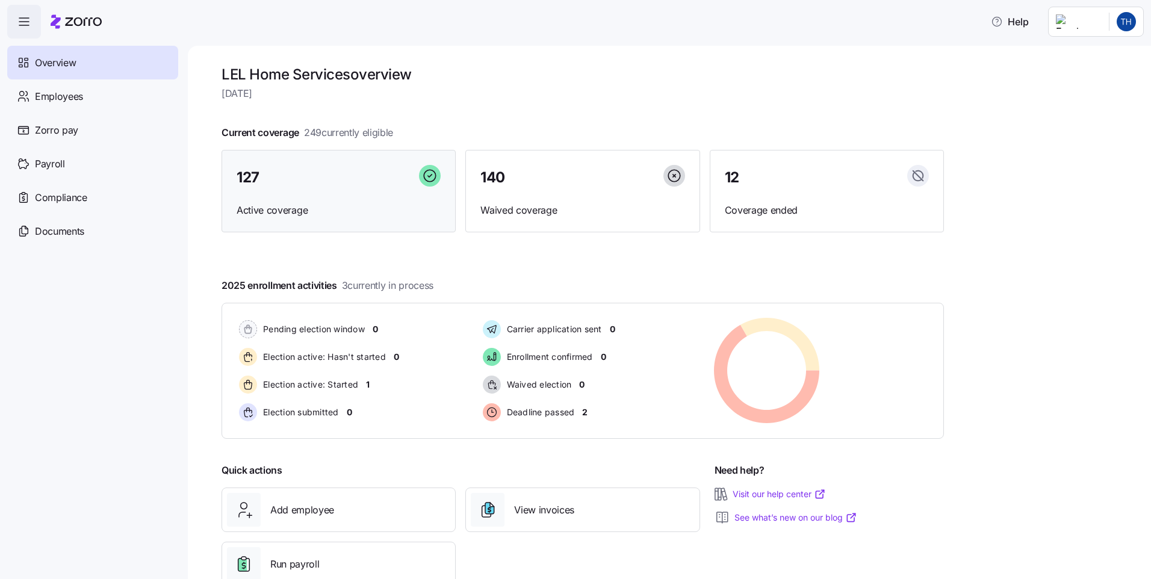
click at [352, 206] on span "Active coverage" at bounding box center [339, 210] width 204 height 15
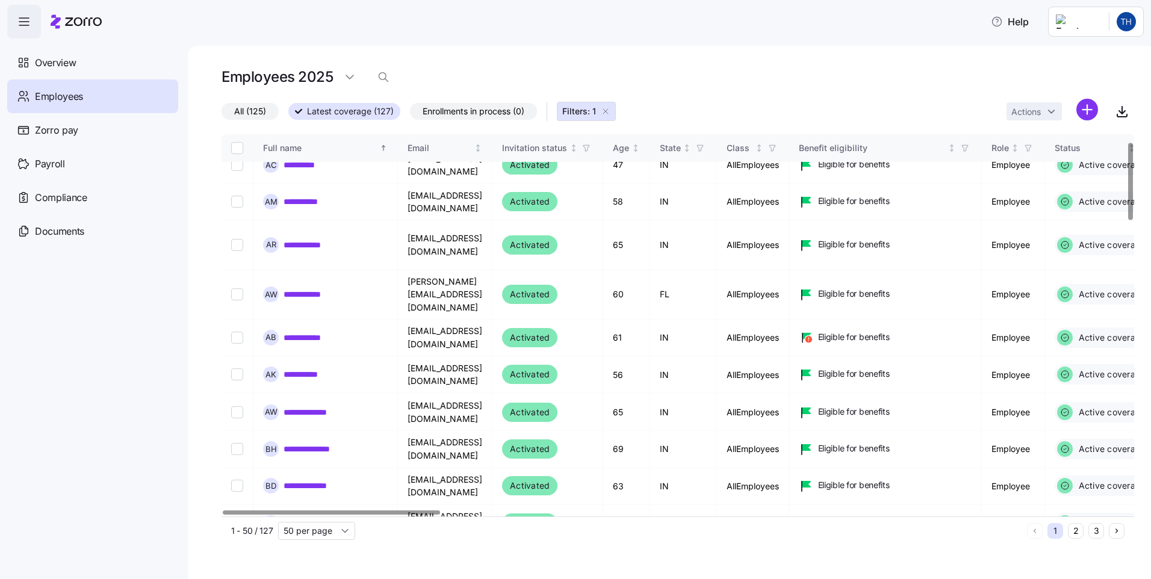
scroll to position [13, 0]
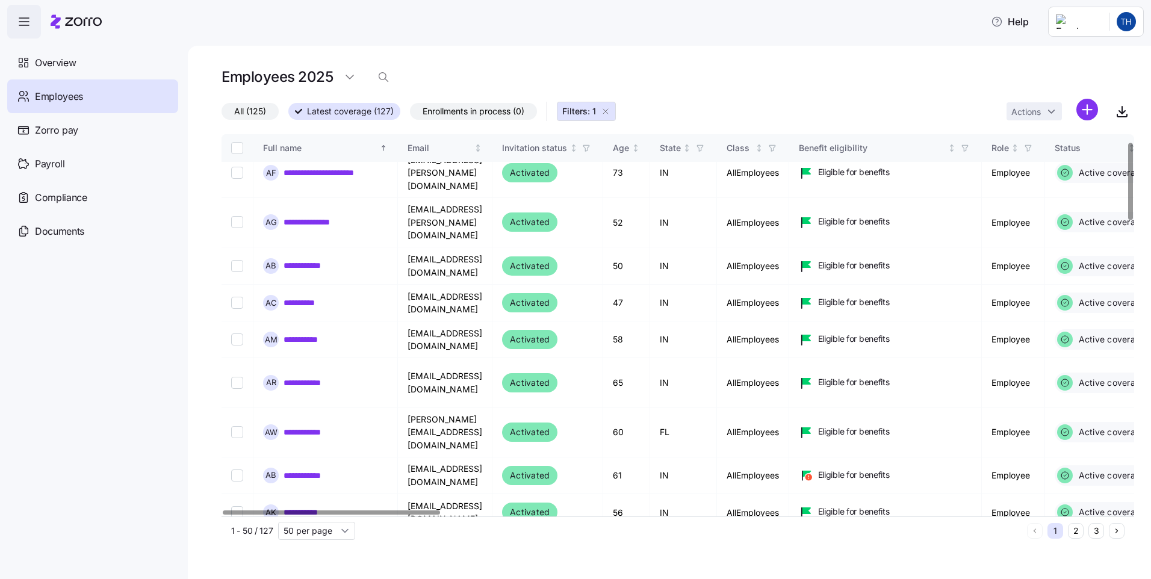
click at [1130, 173] on div at bounding box center [1130, 181] width 4 height 76
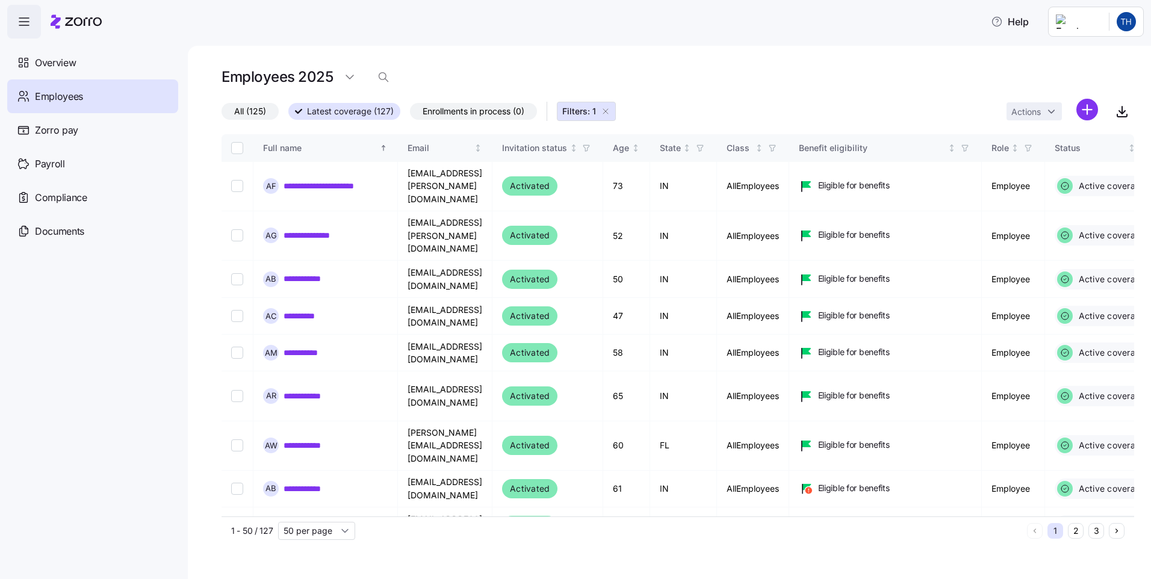
click at [247, 113] on span "All (125)" at bounding box center [250, 112] width 32 height 16
click at [221, 114] on input "All (125)" at bounding box center [221, 114] width 0 height 0
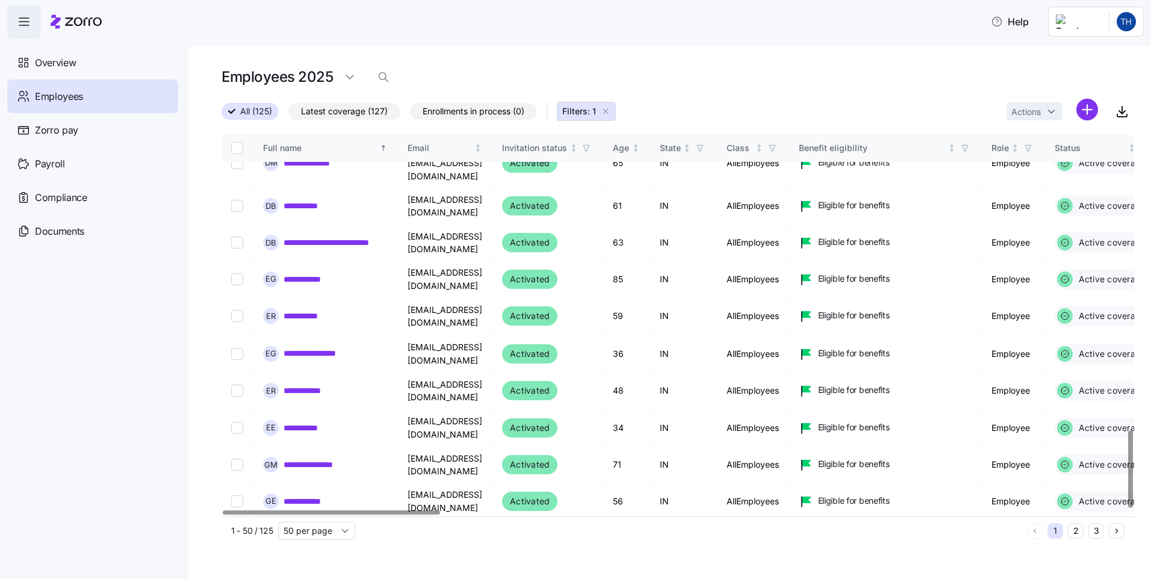
scroll to position [1476, 0]
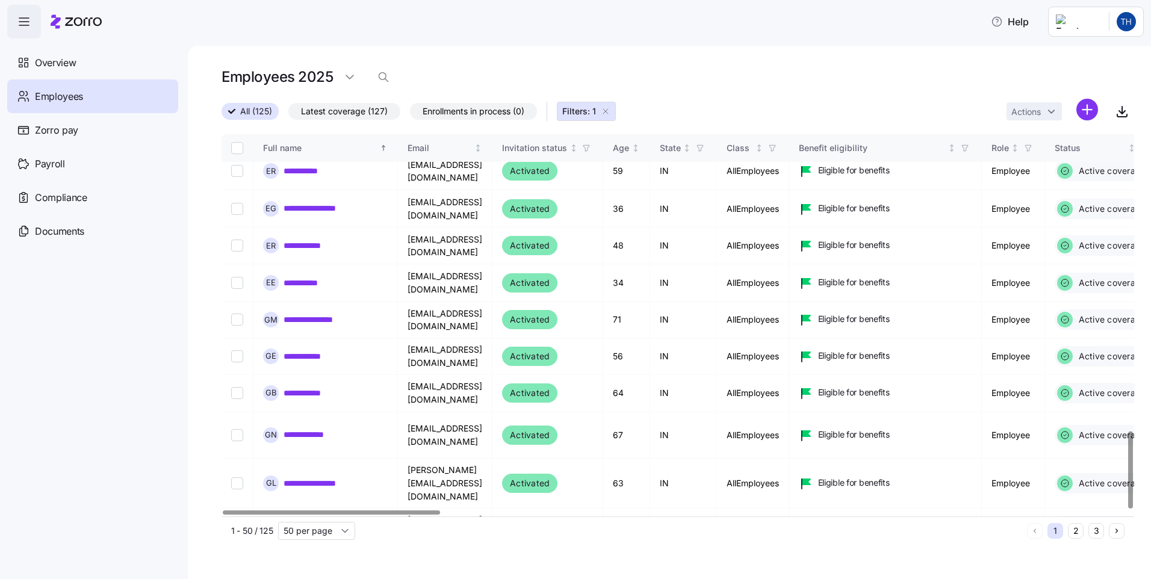
click at [1132, 508] on div at bounding box center [1130, 470] width 4 height 76
click at [1074, 533] on button "2" at bounding box center [1076, 531] width 16 height 16
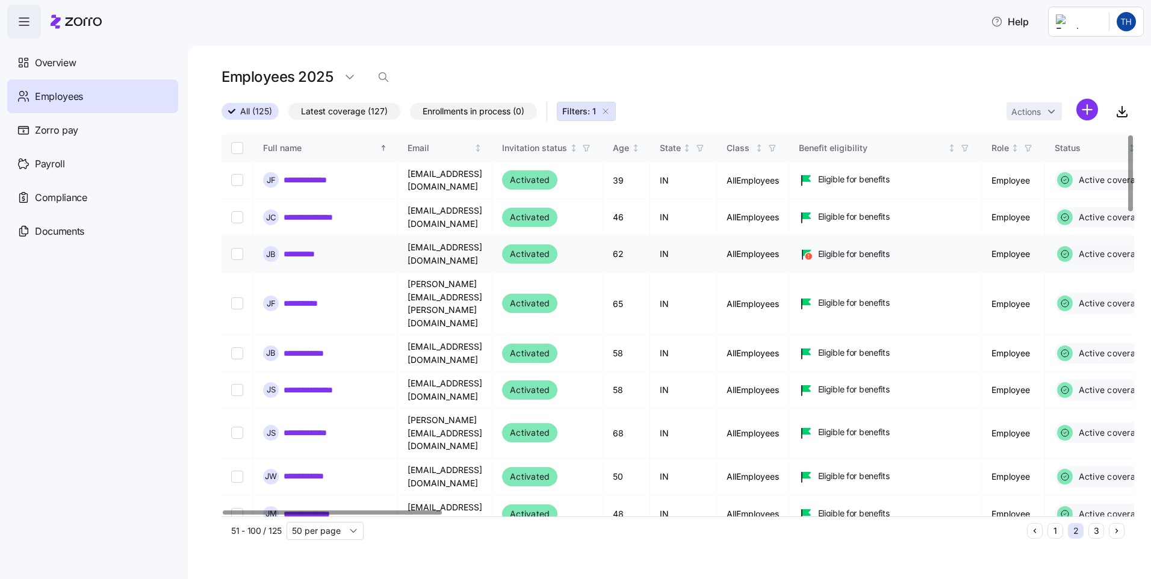
click at [238, 255] on input "Select record 3" at bounding box center [237, 254] width 12 height 12
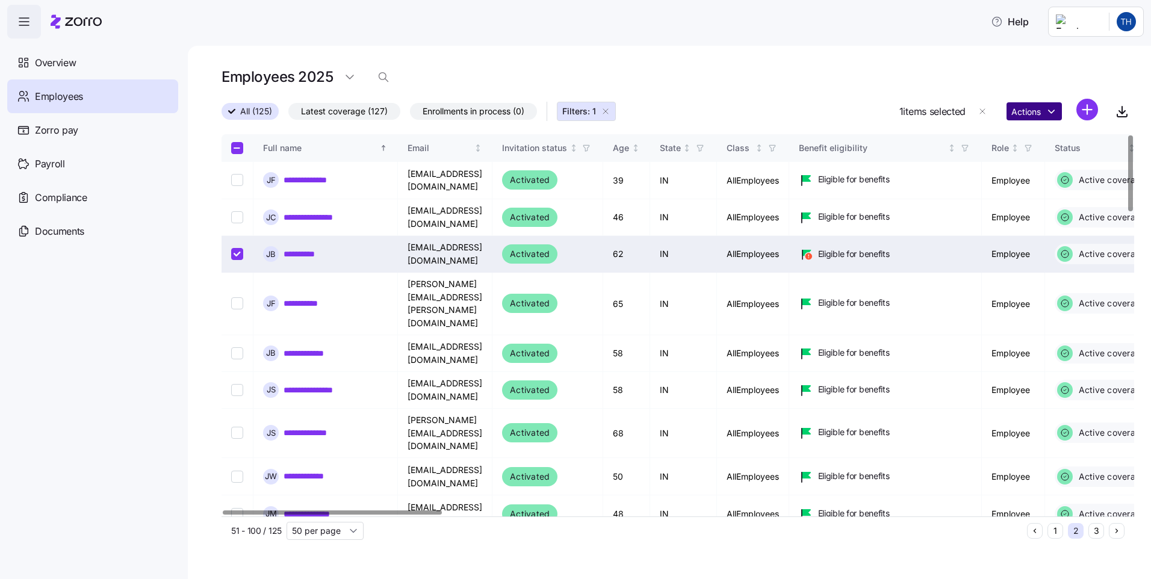
click at [1050, 108] on html "**********" at bounding box center [575, 286] width 1151 height 572
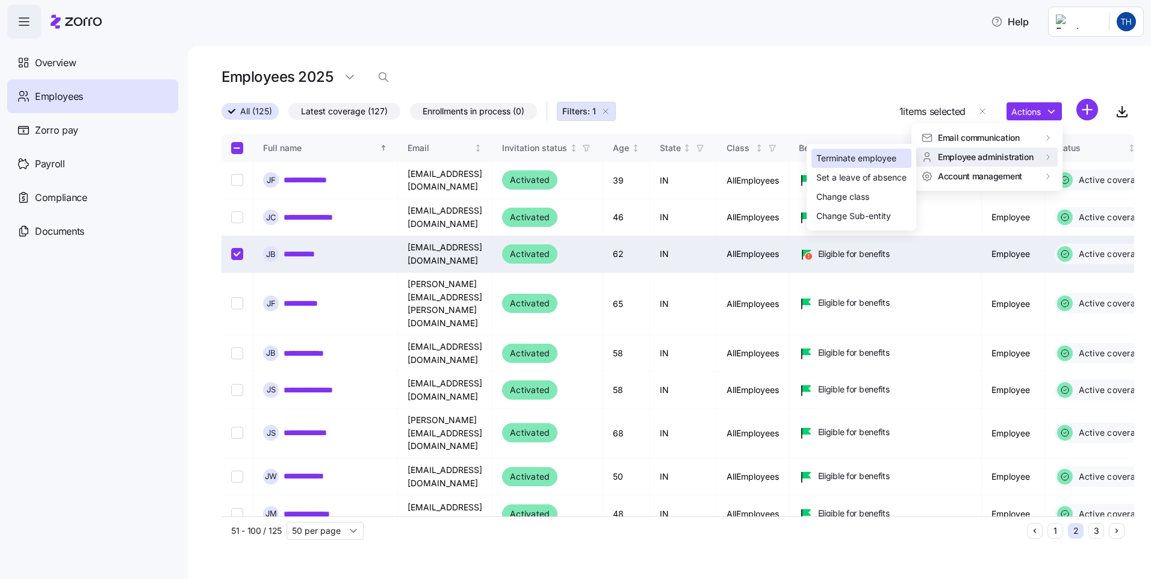
click at [886, 165] on div "Terminate employee" at bounding box center [861, 158] width 100 height 19
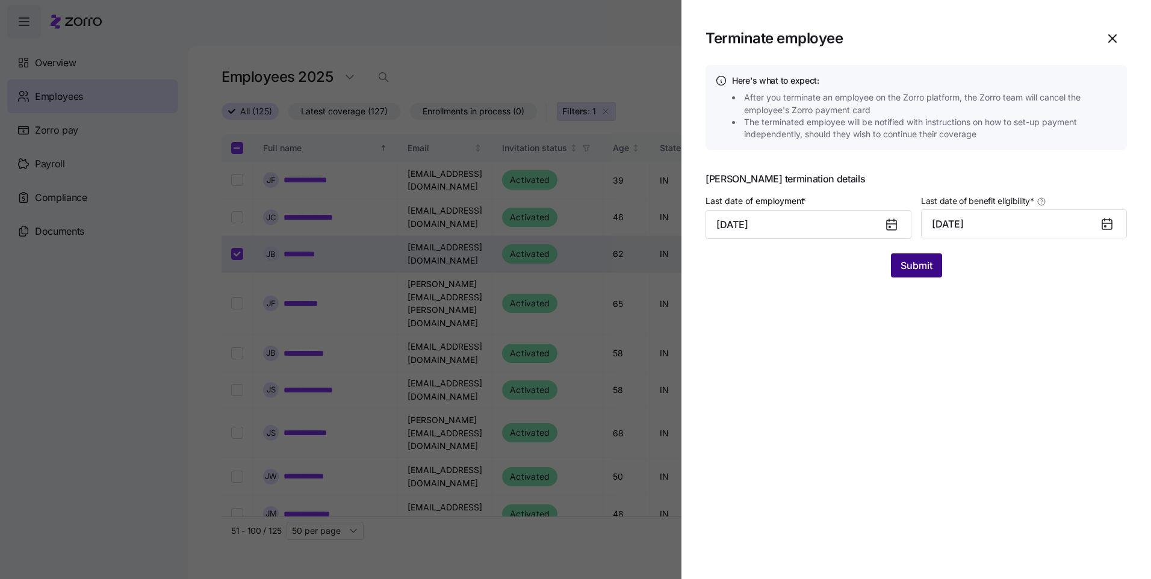
click at [911, 259] on span "Submit" at bounding box center [916, 265] width 32 height 14
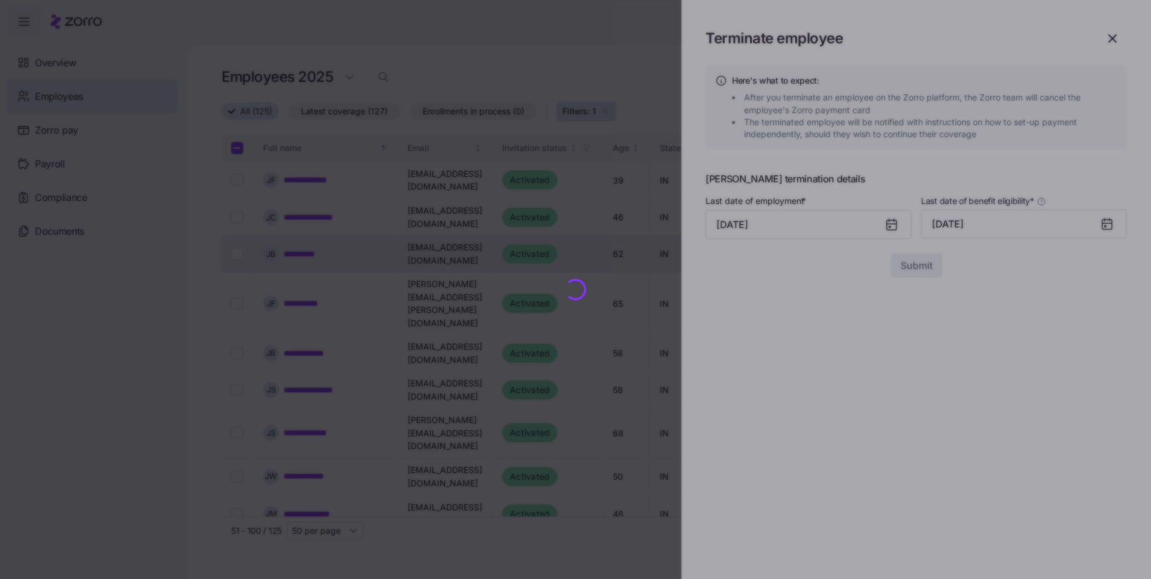
checkbox input "false"
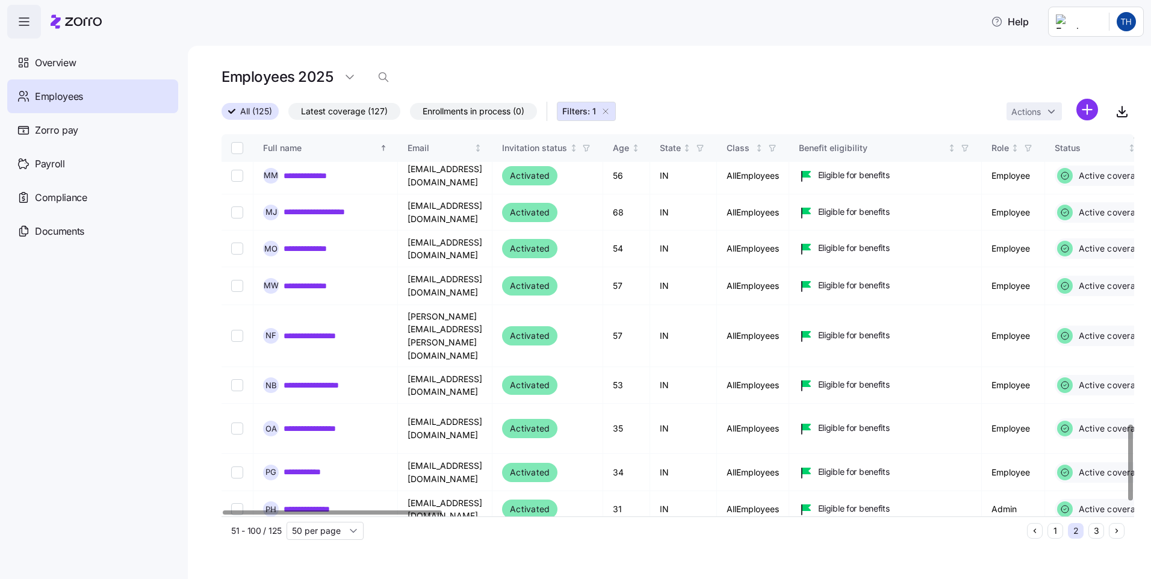
scroll to position [1492, 0]
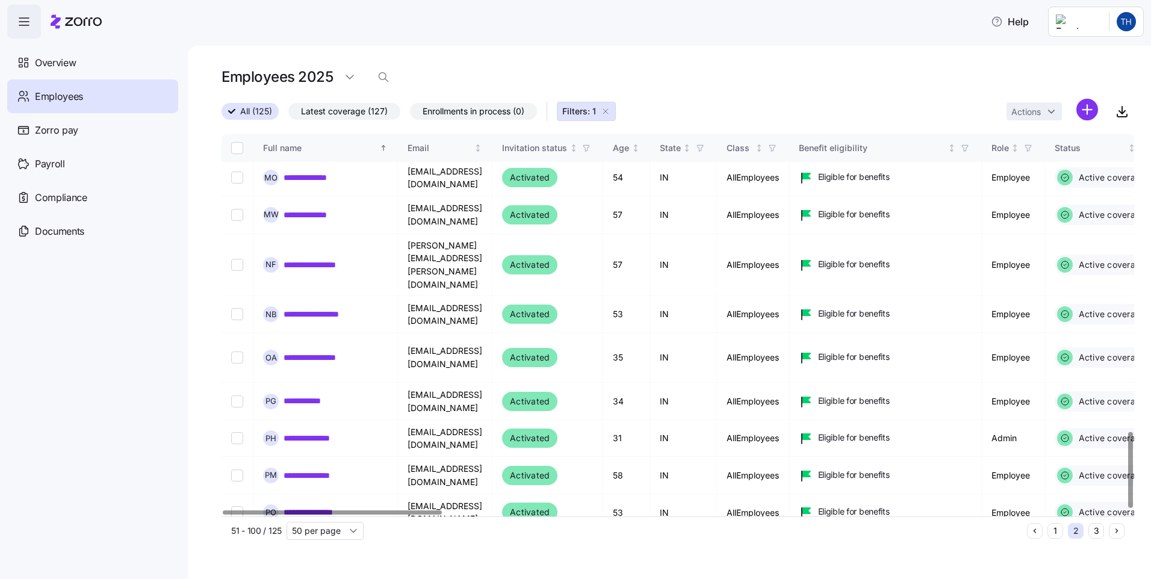
click at [1132, 508] on div at bounding box center [1130, 470] width 4 height 76
click at [1091, 532] on button "3" at bounding box center [1096, 531] width 16 height 16
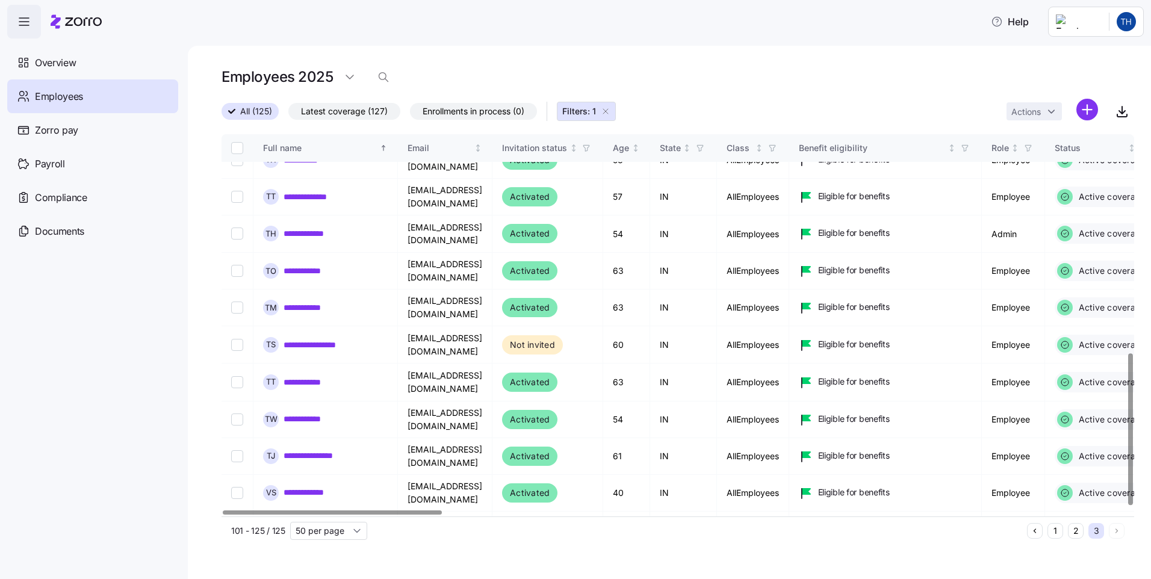
scroll to position [556, 0]
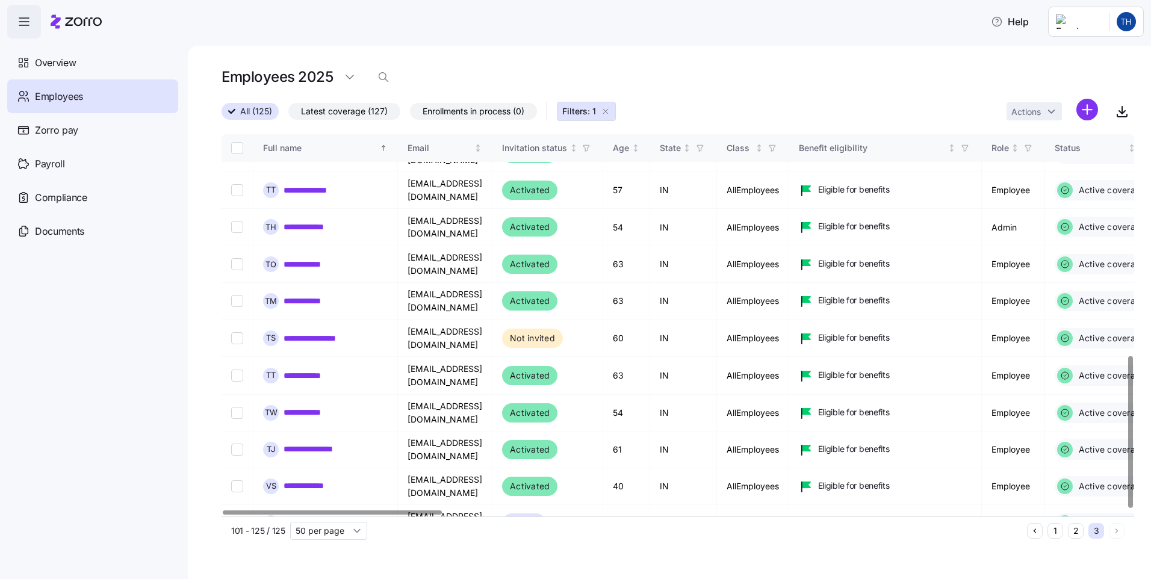
click at [1132, 433] on div at bounding box center [1130, 432] width 4 height 152
click at [367, 515] on div at bounding box center [332, 512] width 219 height 4
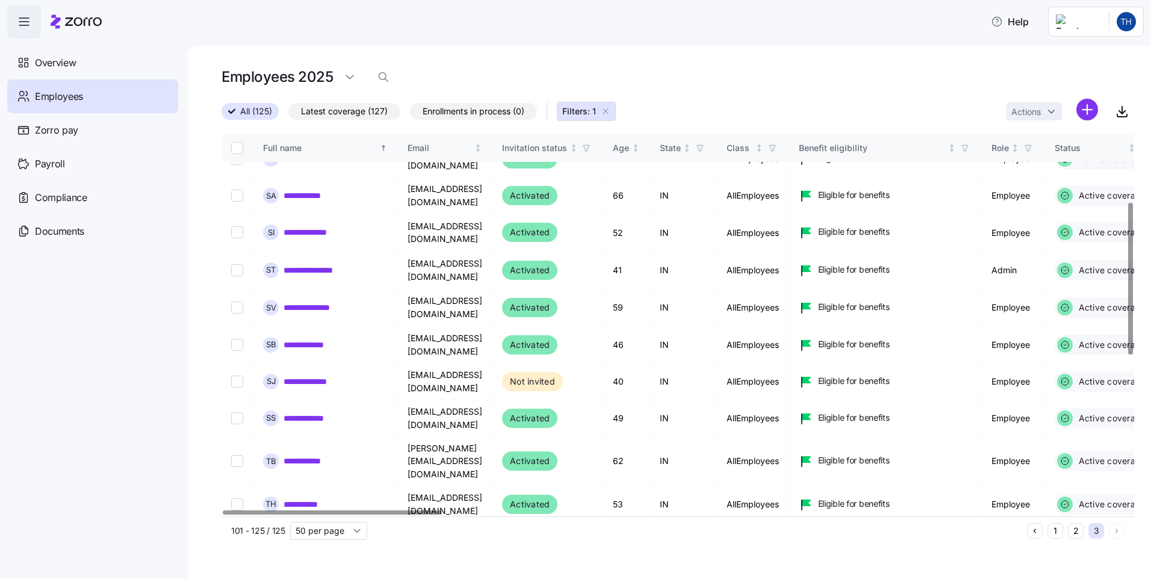
scroll to position [0, 0]
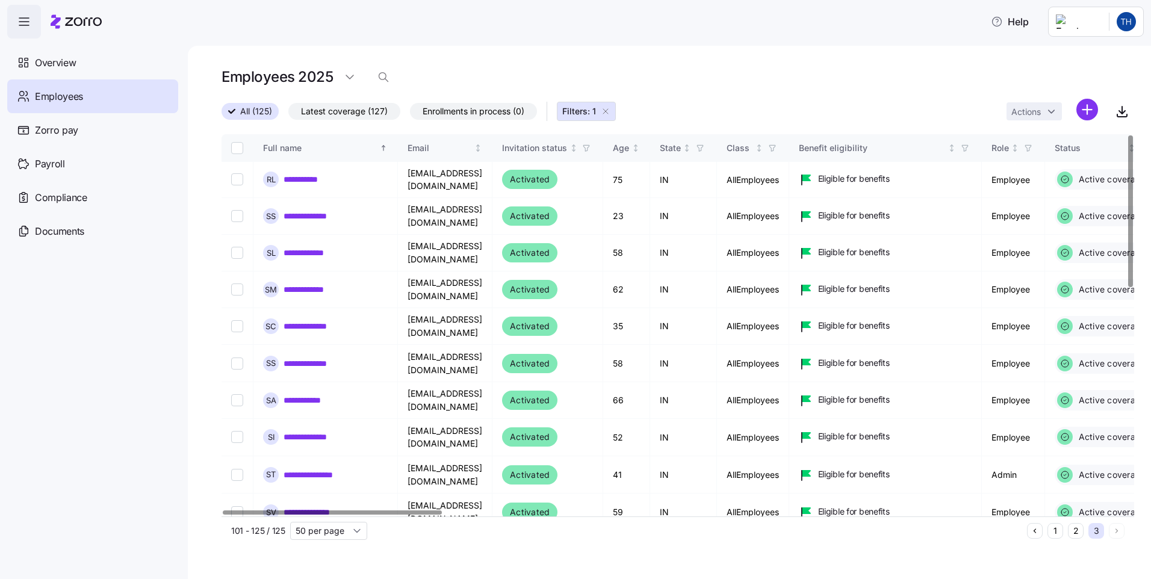
click at [1128, 180] on div at bounding box center [1130, 211] width 4 height 152
click at [1074, 534] on button "2" at bounding box center [1076, 531] width 16 height 16
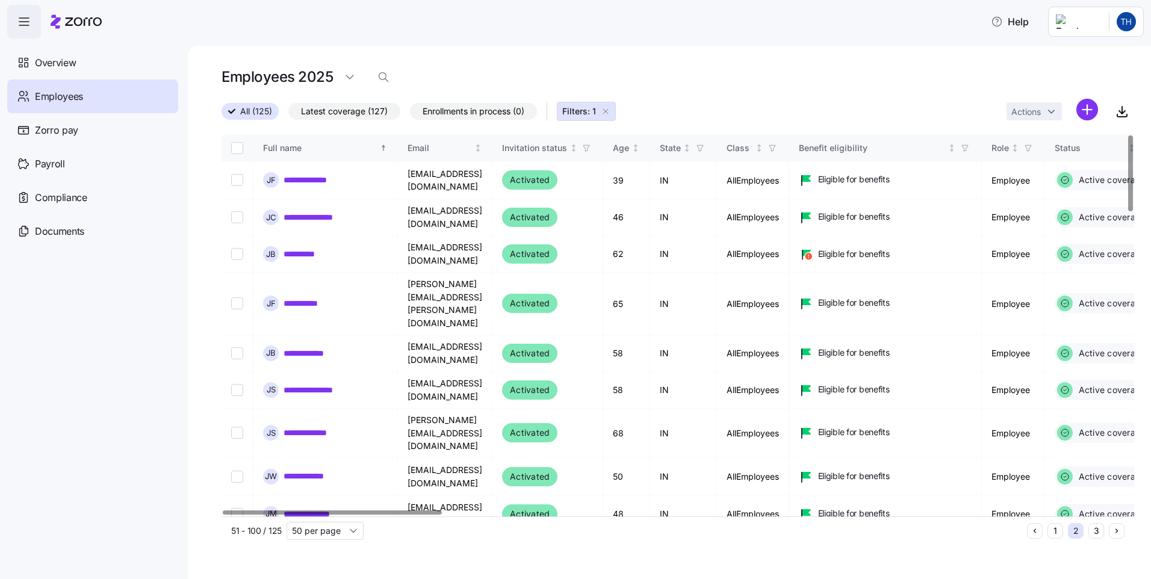
click at [1132, 170] on div at bounding box center [1130, 173] width 4 height 76
click at [1056, 533] on button "1" at bounding box center [1055, 531] width 16 height 16
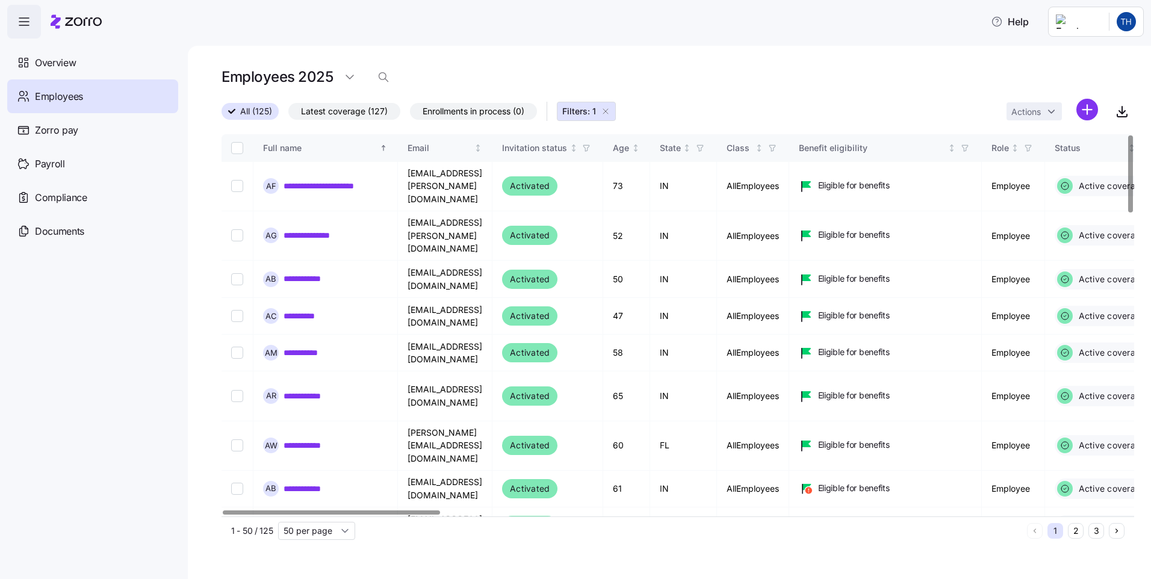
click at [1127, 134] on div at bounding box center [1130, 321] width 7 height 375
click at [318, 112] on span "Latest coverage (127)" at bounding box center [344, 112] width 87 height 16
click at [288, 114] on input "Latest coverage (127)" at bounding box center [288, 114] width 0 height 0
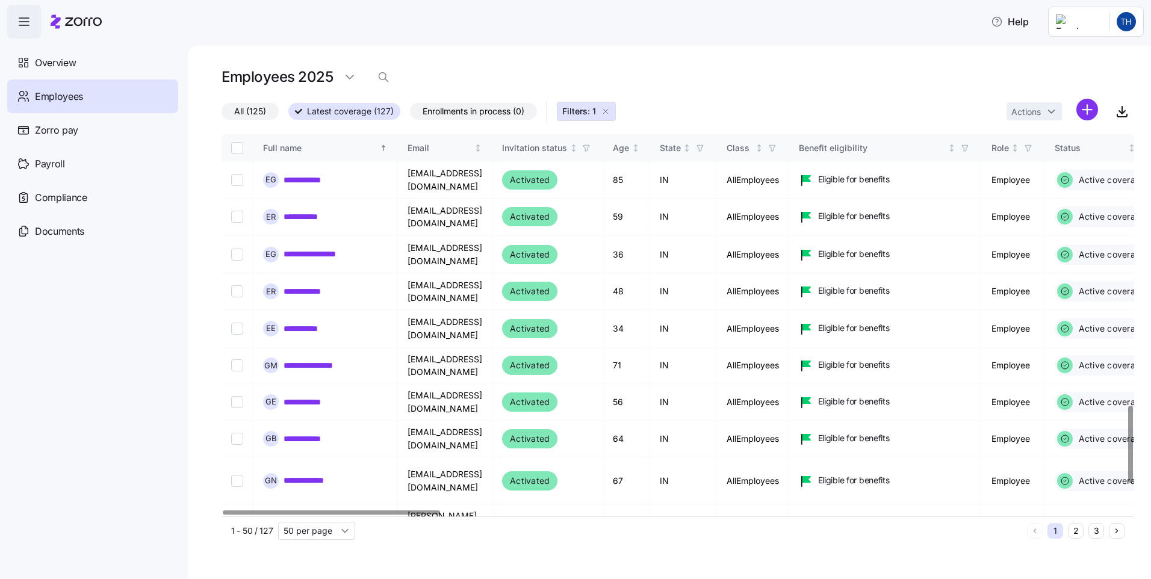
scroll to position [1476, 0]
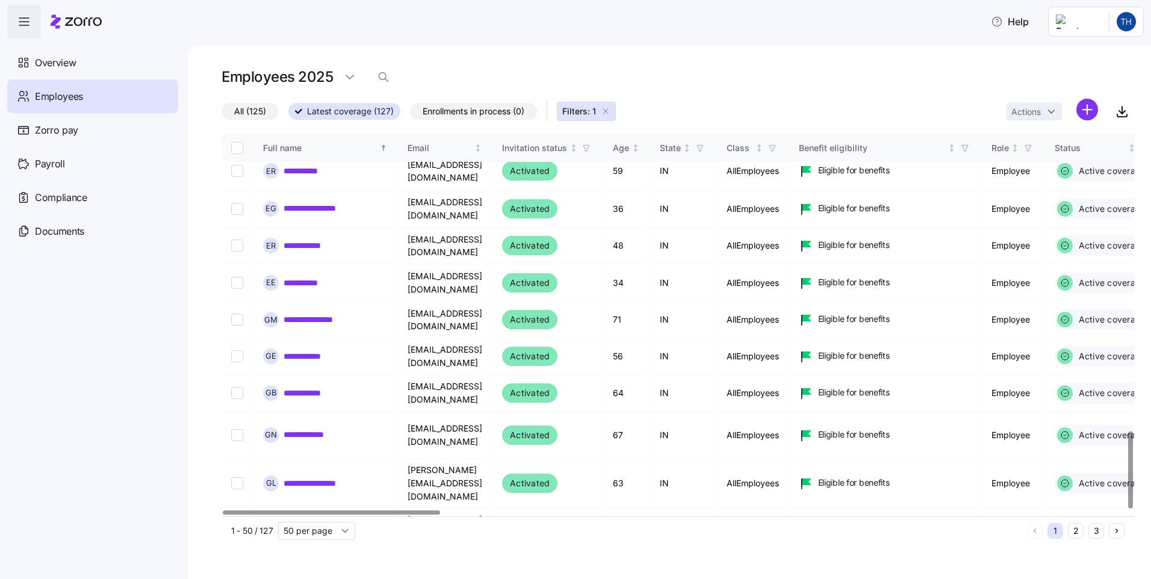
click at [1132, 506] on div at bounding box center [1130, 470] width 4 height 76
click at [1076, 533] on button "2" at bounding box center [1076, 531] width 16 height 16
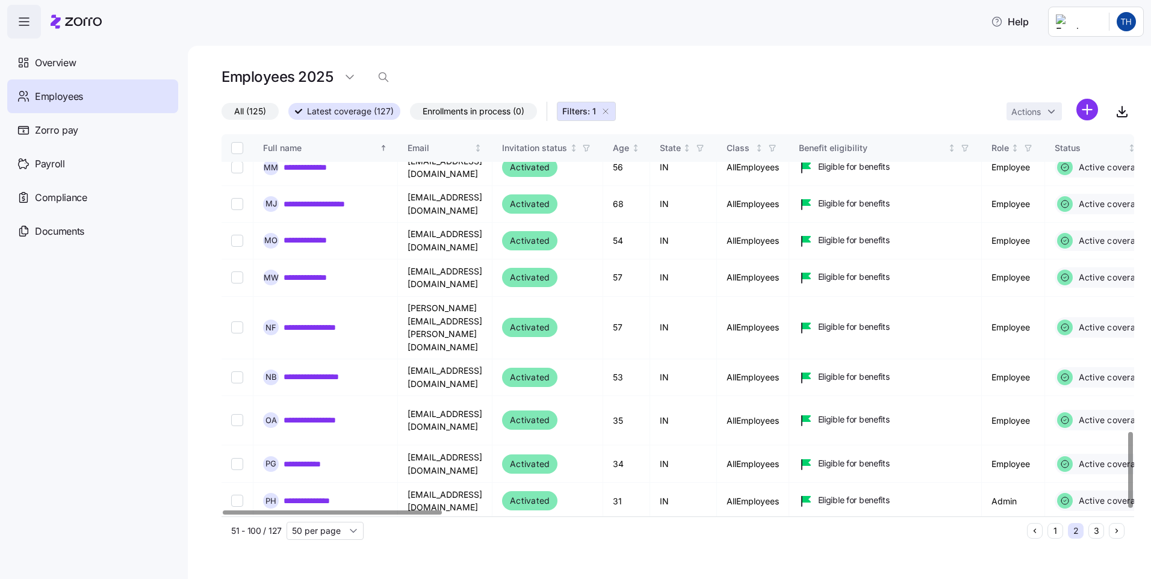
scroll to position [1492, 0]
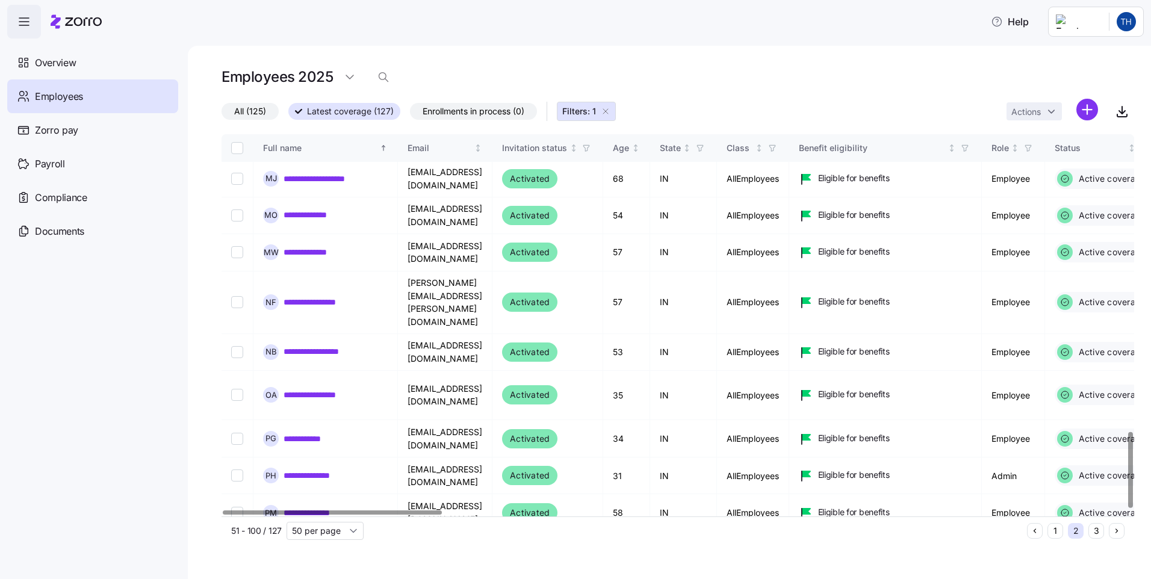
click at [1128, 508] on div at bounding box center [1130, 470] width 4 height 76
click at [1096, 529] on button "3" at bounding box center [1096, 531] width 16 height 16
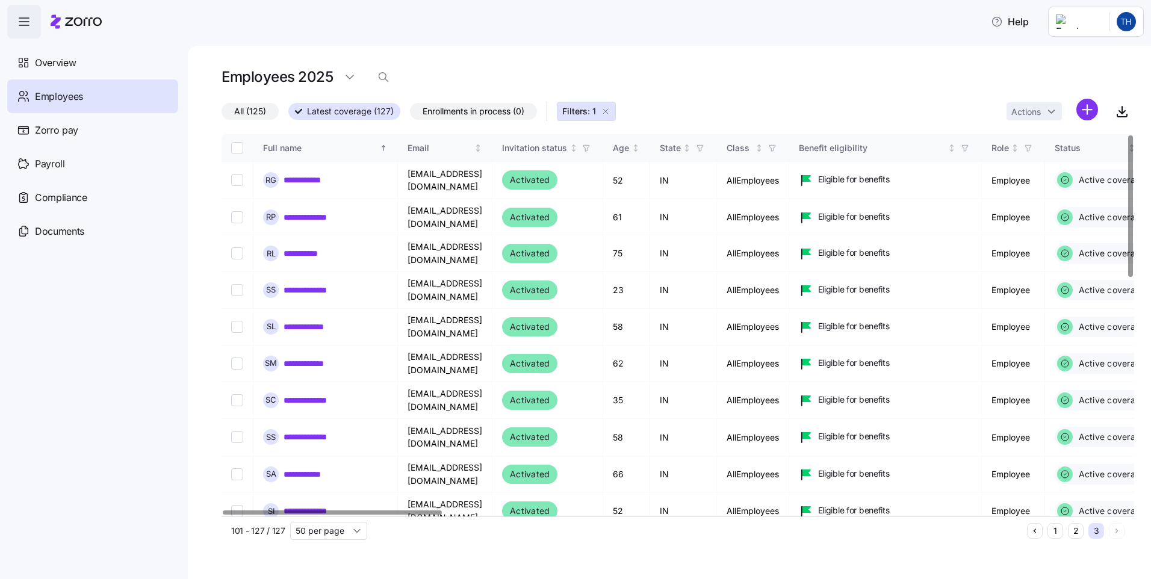
click at [1132, 181] on div at bounding box center [1130, 205] width 4 height 141
click at [31, 66] on div "Overview" at bounding box center [92, 63] width 171 height 34
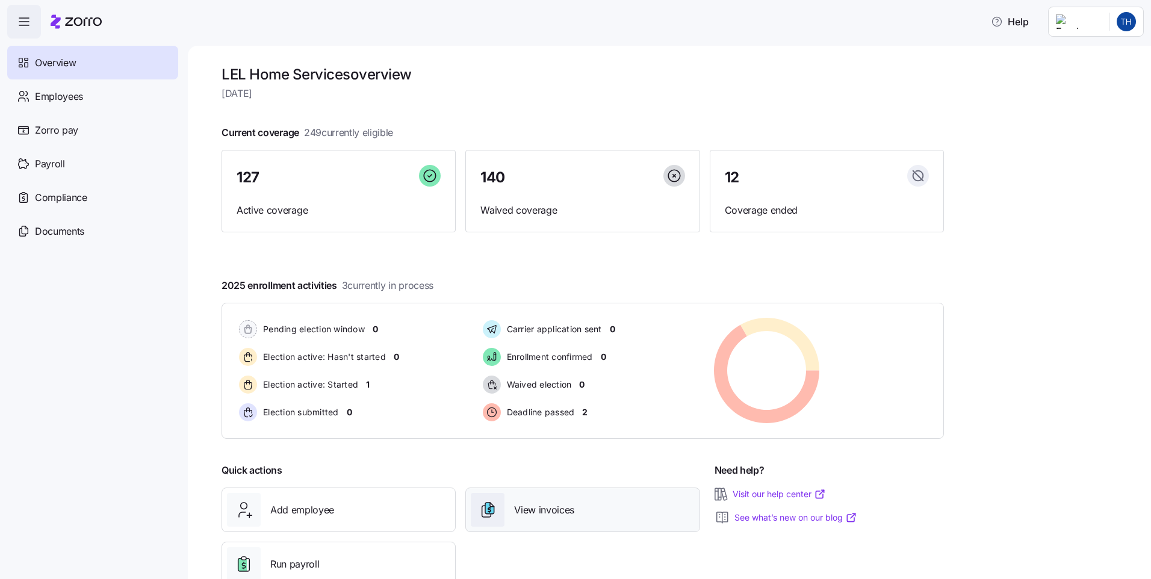
click at [527, 515] on span "View invoices" at bounding box center [544, 510] width 60 height 15
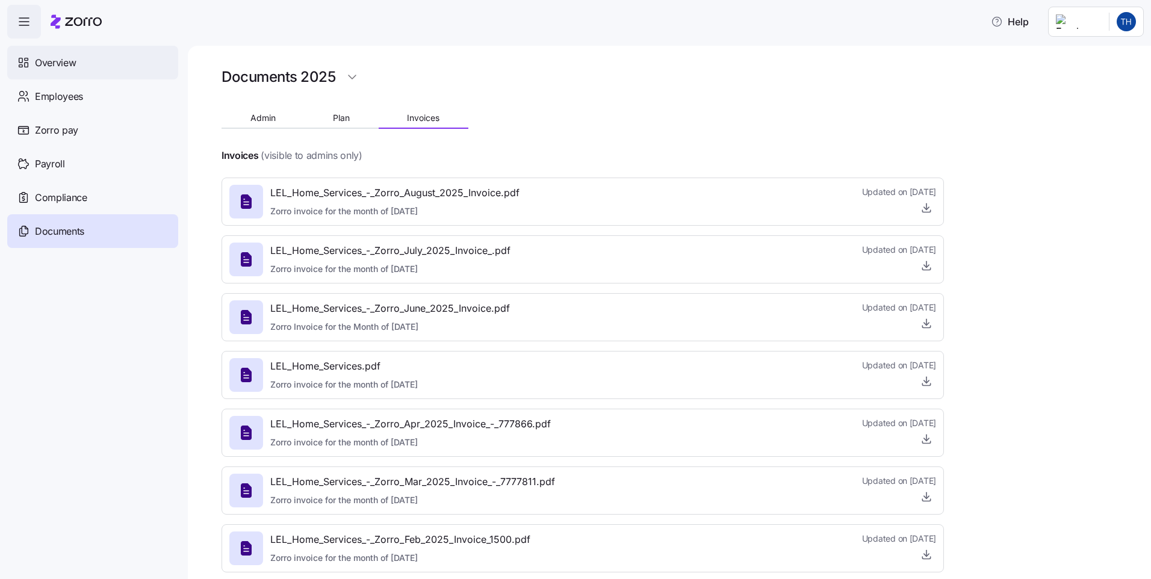
click at [67, 67] on span "Overview" at bounding box center [55, 62] width 41 height 15
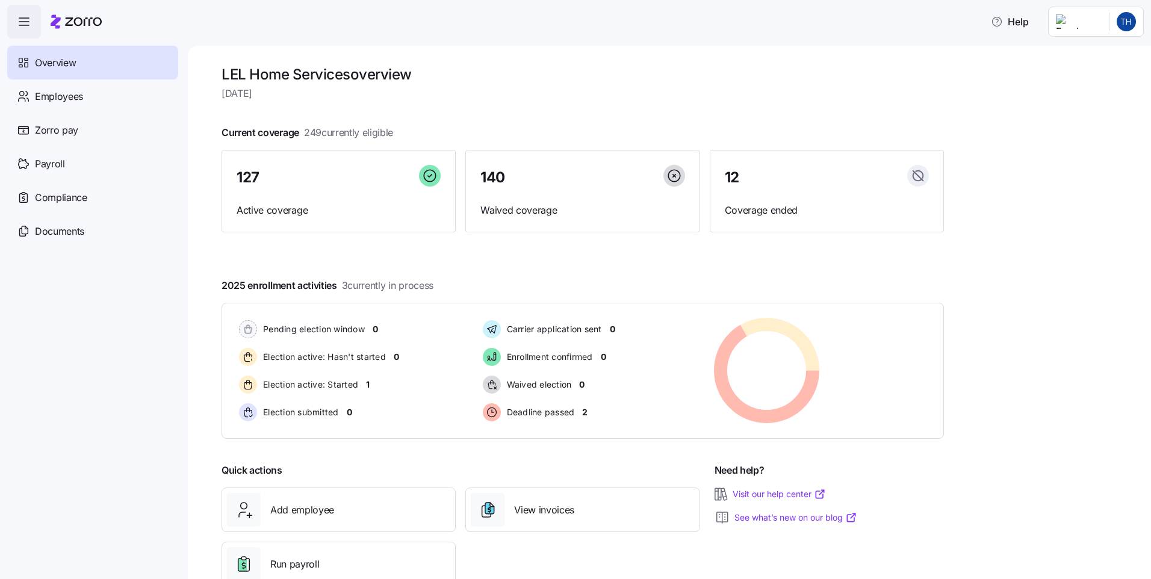
click at [83, 20] on icon at bounding box center [76, 21] width 51 height 14
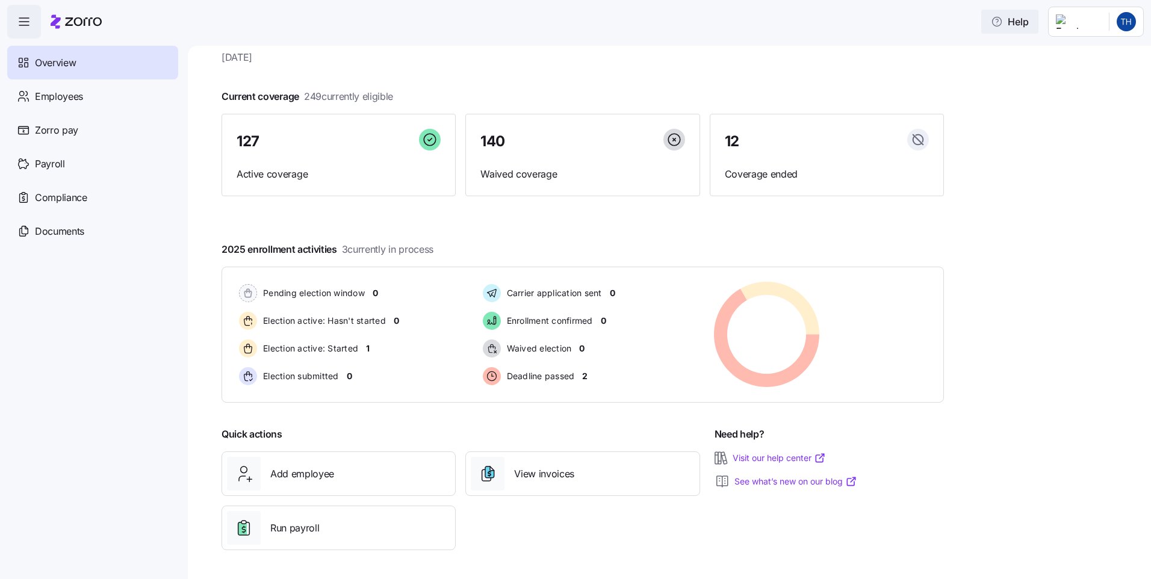
click at [1029, 25] on span "Help" at bounding box center [1010, 21] width 38 height 14
